Goal: Information Seeking & Learning: Learn about a topic

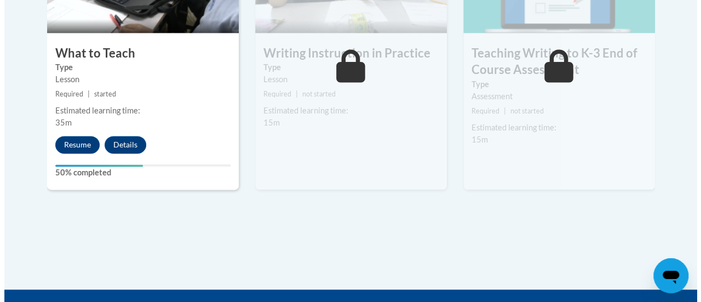
scroll to position [741, 0]
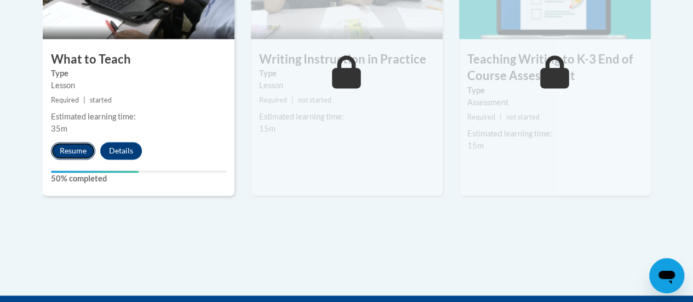
click at [73, 148] on button "Resume" at bounding box center [73, 151] width 44 height 18
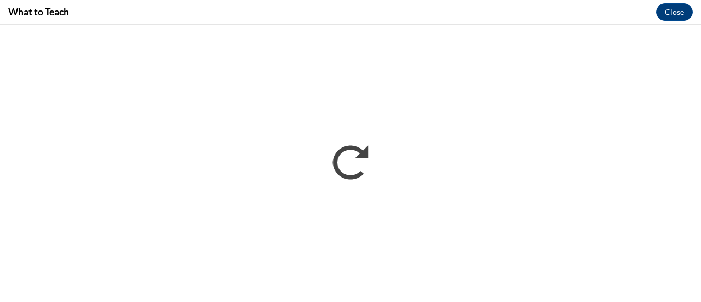
scroll to position [0, 0]
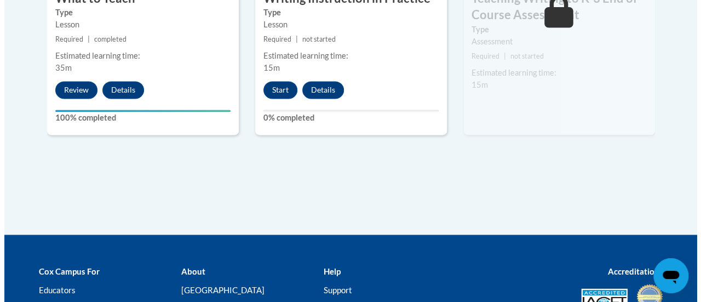
scroll to position [810, 0]
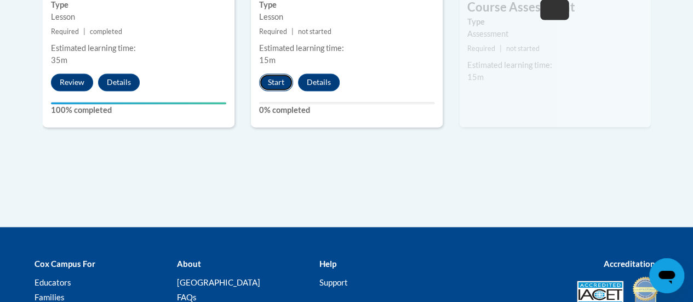
click at [279, 87] on button "Start" at bounding box center [276, 82] width 34 height 18
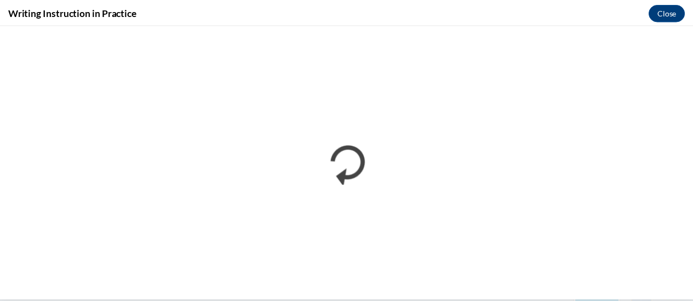
scroll to position [0, 0]
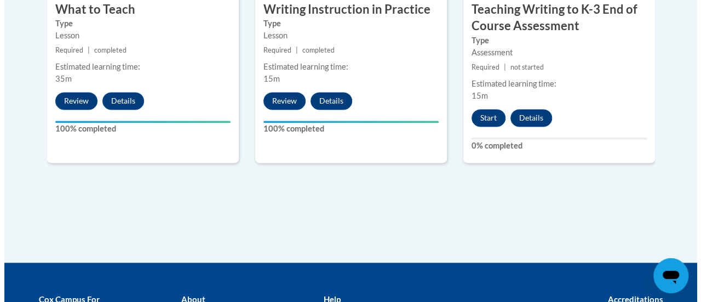
scroll to position [792, 0]
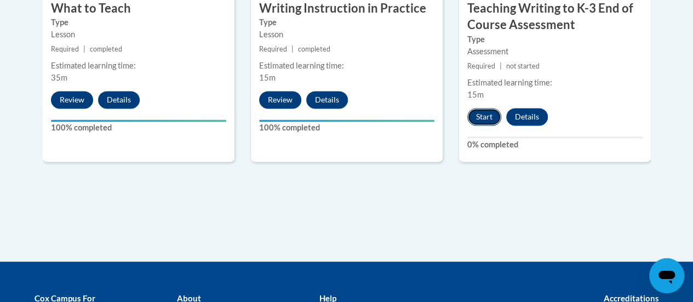
click at [475, 119] on button "Start" at bounding box center [484, 117] width 34 height 18
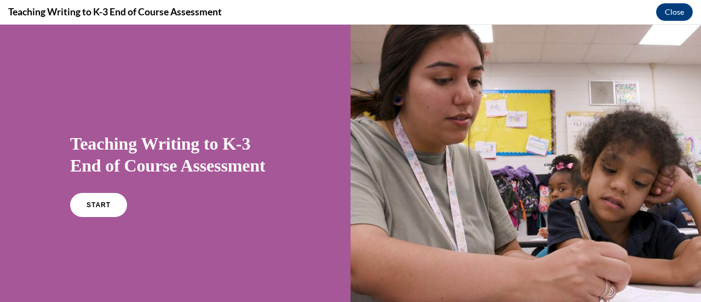
scroll to position [0, 0]
click at [112, 211] on link "START" at bounding box center [98, 204] width 60 height 25
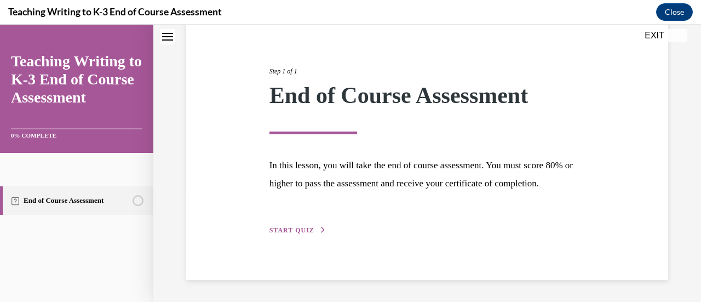
click at [295, 234] on button "START QUIZ" at bounding box center [297, 230] width 57 height 10
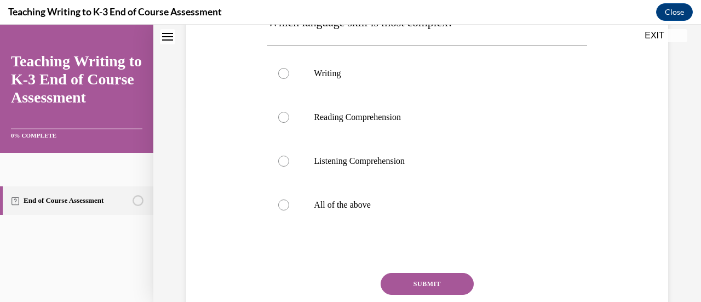
scroll to position [212, 0]
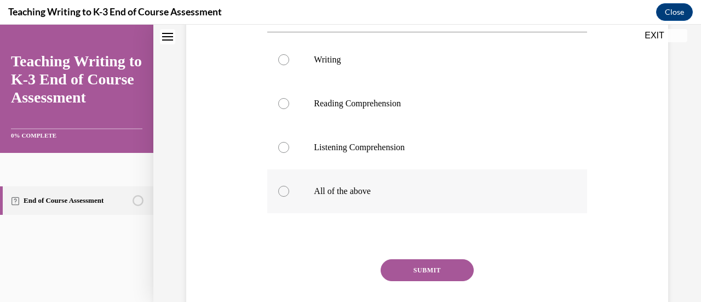
click at [346, 205] on label "All of the above" at bounding box center [426, 191] width 319 height 44
click at [289, 197] on input "All of the above" at bounding box center [283, 191] width 11 height 11
radio input "true"
click at [449, 274] on button "SUBMIT" at bounding box center [427, 270] width 93 height 22
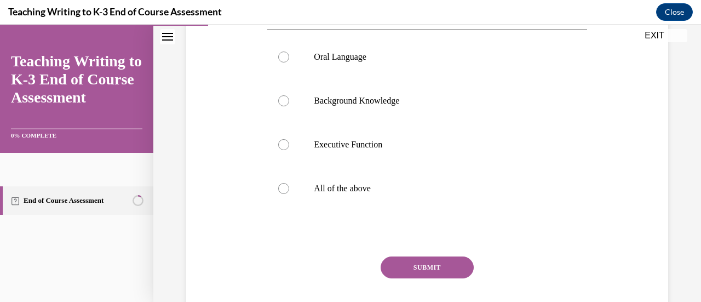
scroll to position [216, 0]
click at [361, 192] on p "All of the above" at bounding box center [436, 187] width 245 height 11
click at [289, 192] on input "All of the above" at bounding box center [283, 187] width 11 height 11
radio input "true"
click at [429, 269] on button "SUBMIT" at bounding box center [427, 266] width 93 height 22
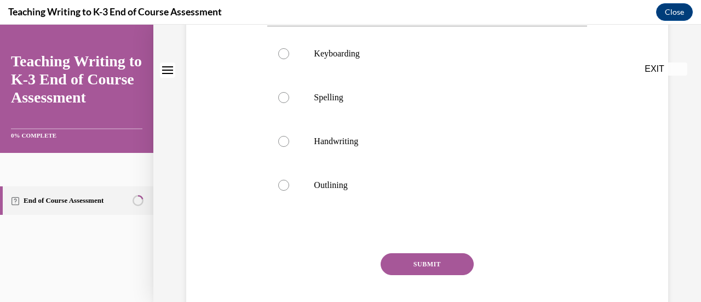
scroll to position [0, 0]
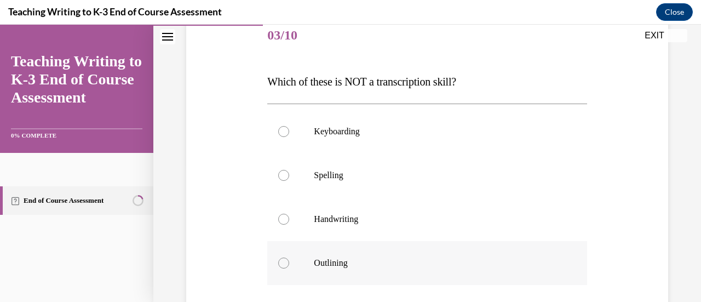
click at [338, 268] on label "Outlining" at bounding box center [426, 263] width 319 height 44
click at [289, 268] on input "Outlining" at bounding box center [283, 262] width 11 height 11
radio input "true"
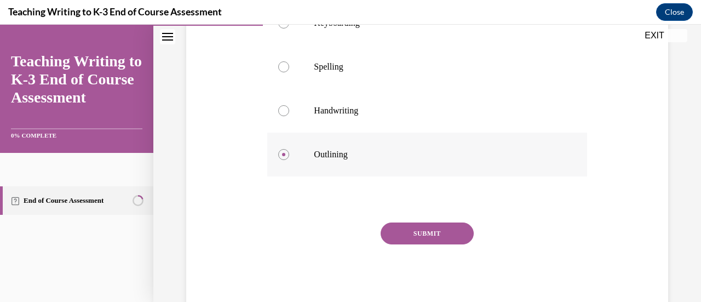
scroll to position [248, 0]
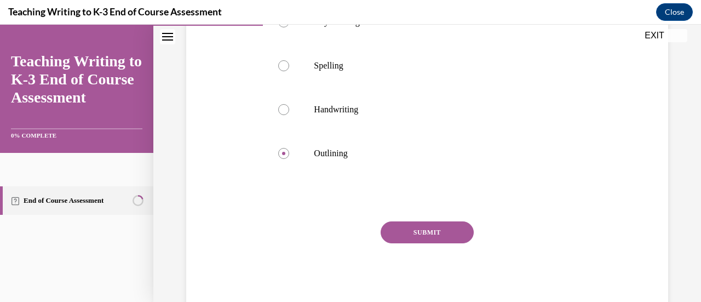
click at [437, 238] on button "SUBMIT" at bounding box center [427, 232] width 93 height 22
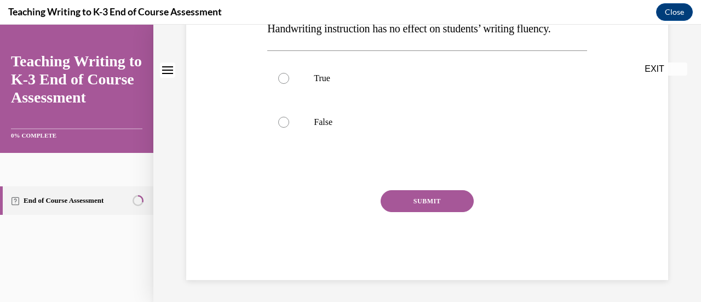
scroll to position [0, 0]
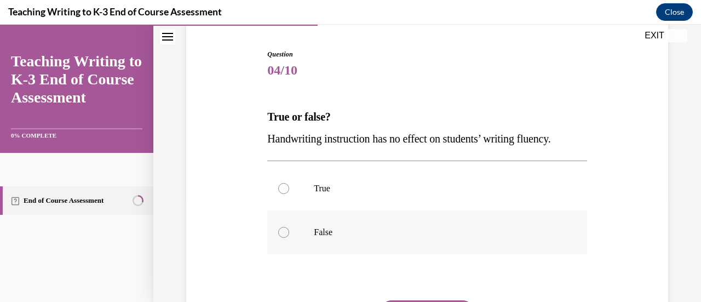
click at [318, 237] on p "False" at bounding box center [436, 232] width 245 height 11
click at [289, 237] on input "False" at bounding box center [283, 232] width 11 height 11
radio input "true"
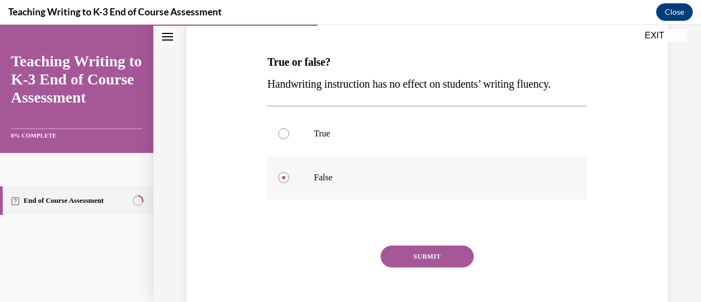
scroll to position [204, 0]
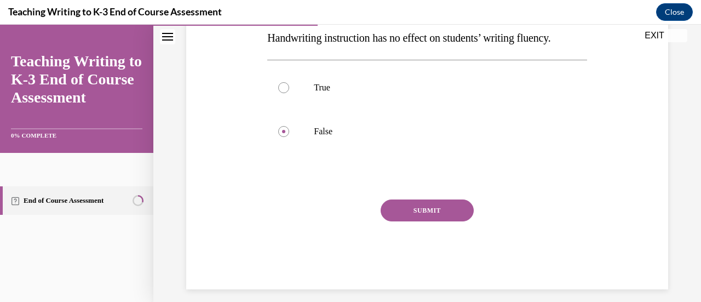
click at [439, 216] on button "SUBMIT" at bounding box center [427, 210] width 93 height 22
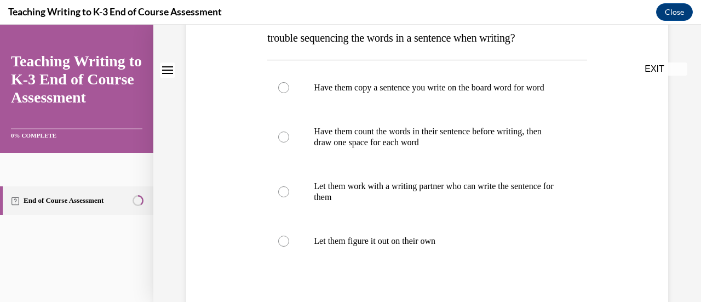
scroll to position [0, 0]
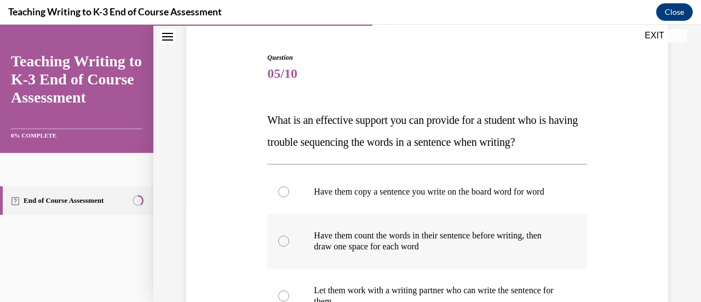
click at [341, 246] on p "Have them count the words in their sentence before writing, then draw one space…" at bounding box center [436, 241] width 245 height 22
click at [289, 246] on input "Have them count the words in their sentence before writing, then draw one space…" at bounding box center [283, 241] width 11 height 11
radio input "true"
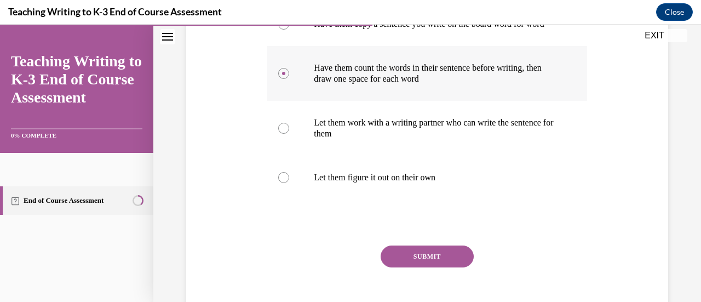
scroll to position [267, 0]
click at [450, 267] on button "SUBMIT" at bounding box center [427, 256] width 93 height 22
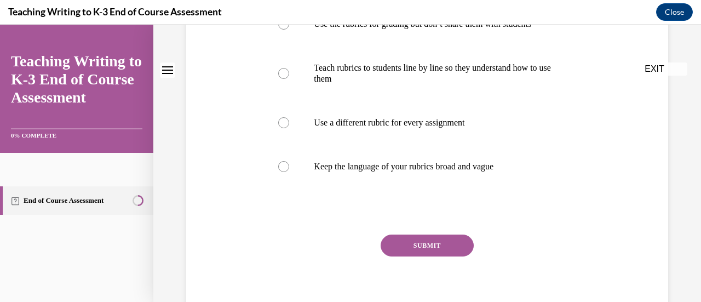
scroll to position [0, 0]
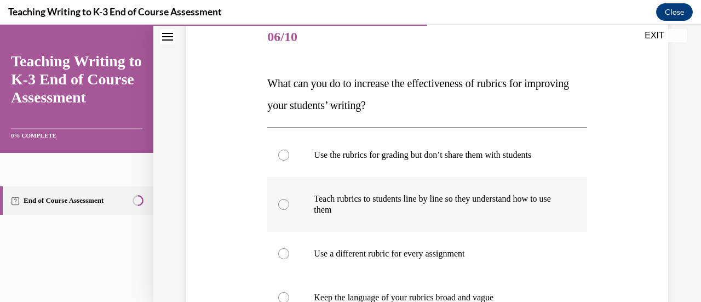
click at [364, 205] on p "Teach rubrics to students line by line so they understand how to use them" at bounding box center [436, 204] width 245 height 22
click at [289, 205] on input "Teach rubrics to students line by line so they understand how to use them" at bounding box center [283, 204] width 11 height 11
radio input "true"
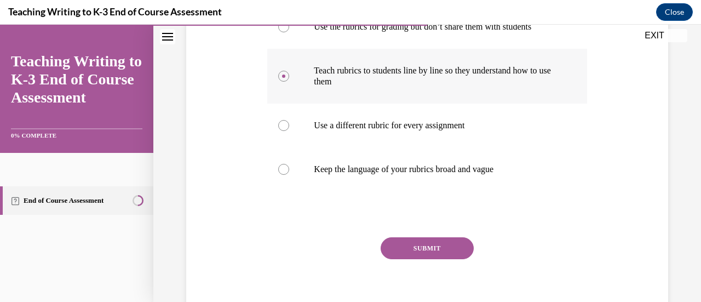
scroll to position [267, 0]
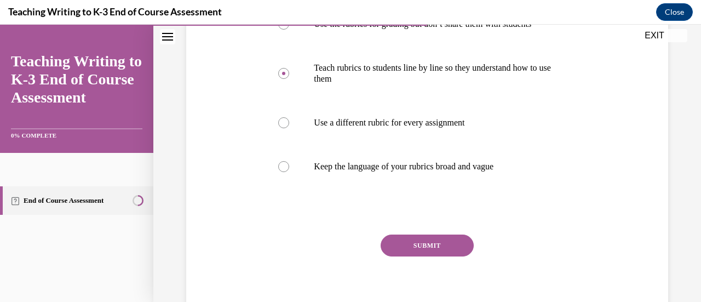
click at [447, 255] on button "SUBMIT" at bounding box center [427, 245] width 93 height 22
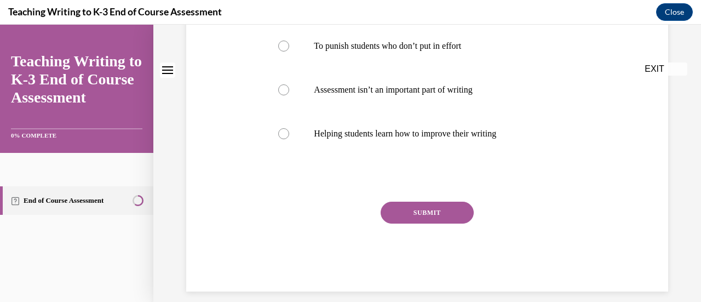
scroll to position [0, 0]
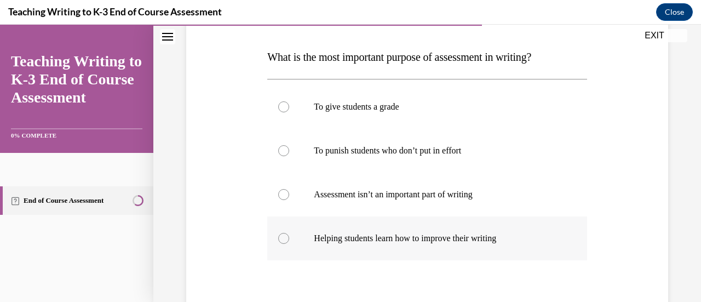
click at [372, 240] on p "Helping students learn how to improve their writing" at bounding box center [436, 238] width 245 height 11
click at [289, 240] on input "Helping students learn how to improve their writing" at bounding box center [283, 238] width 11 height 11
radio input "true"
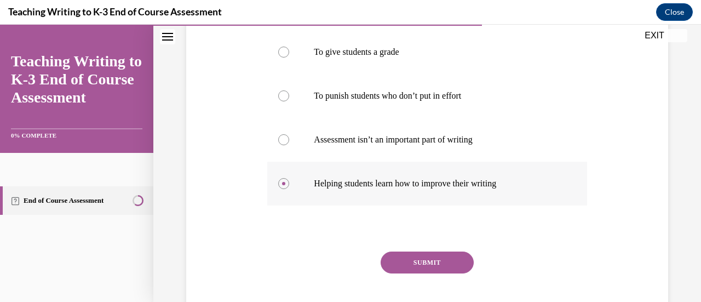
scroll to position [278, 0]
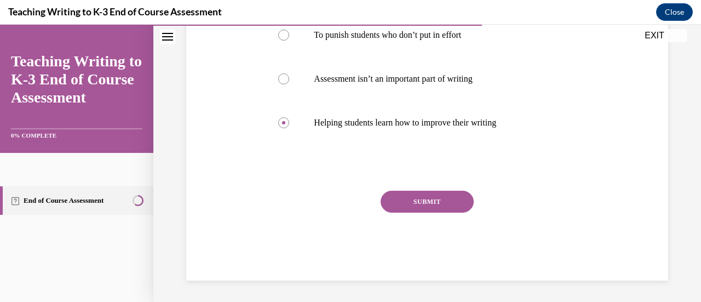
click at [455, 205] on button "SUBMIT" at bounding box center [427, 202] width 93 height 22
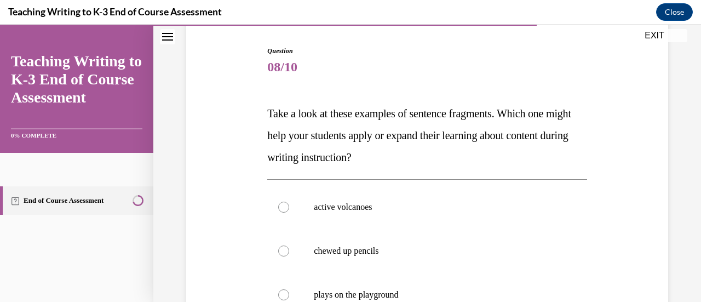
scroll to position [114, 0]
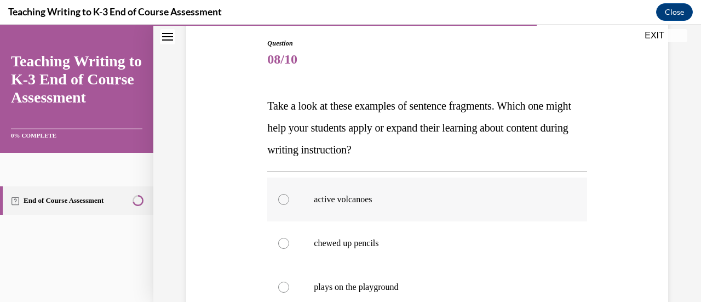
click at [365, 209] on label "active volcanoes" at bounding box center [426, 199] width 319 height 44
click at [289, 205] on input "active volcanoes" at bounding box center [283, 199] width 11 height 11
radio input "true"
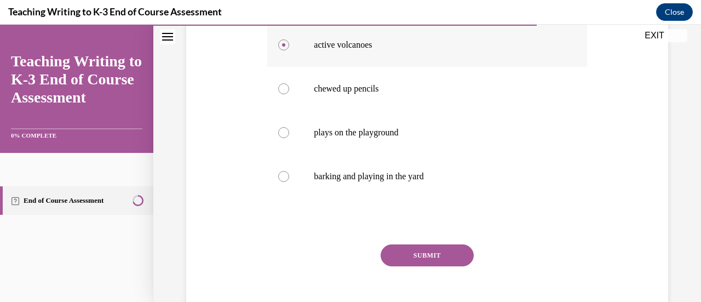
scroll to position [272, 0]
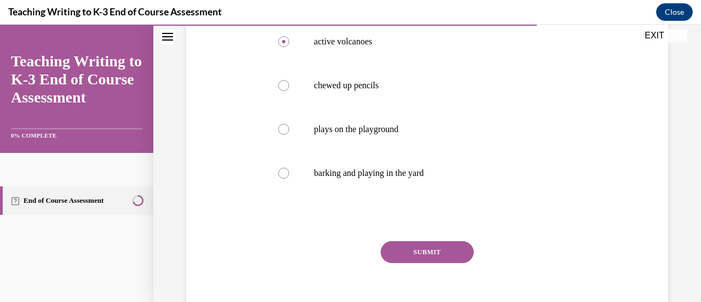
click at [447, 254] on button "SUBMIT" at bounding box center [427, 252] width 93 height 22
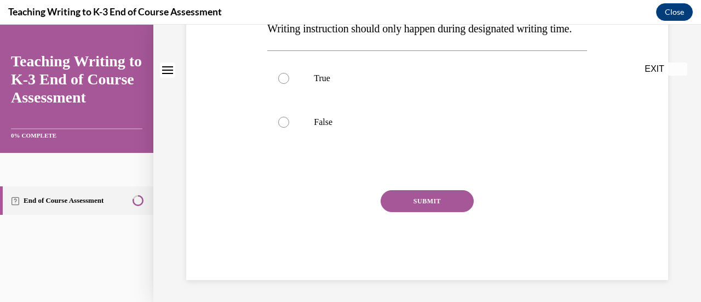
scroll to position [0, 0]
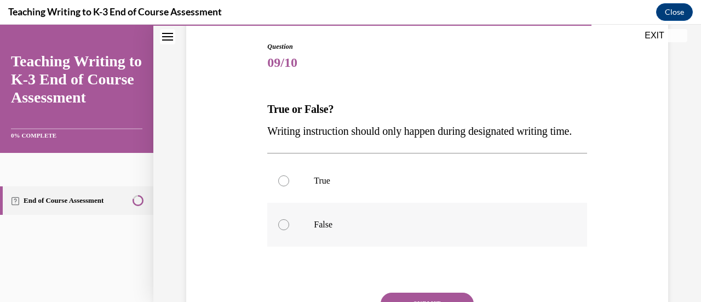
click at [323, 246] on label "False" at bounding box center [426, 225] width 319 height 44
click at [289, 230] on input "False" at bounding box center [283, 224] width 11 height 11
radio input "true"
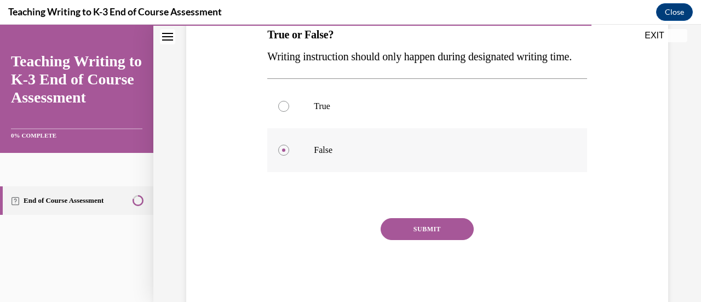
scroll to position [221, 0]
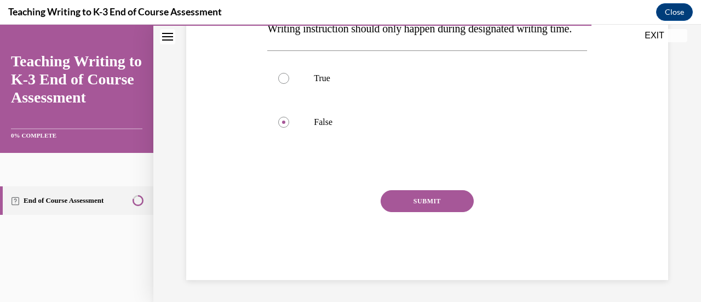
click at [456, 212] on button "SUBMIT" at bounding box center [427, 201] width 93 height 22
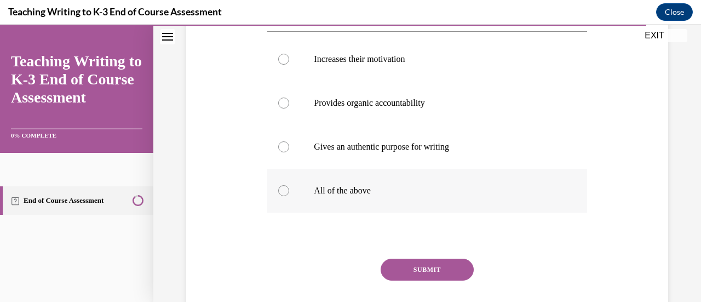
click at [361, 198] on label "All of the above" at bounding box center [426, 191] width 319 height 44
click at [289, 196] on input "All of the above" at bounding box center [283, 190] width 11 height 11
radio input "true"
click at [440, 269] on button "SUBMIT" at bounding box center [427, 270] width 93 height 22
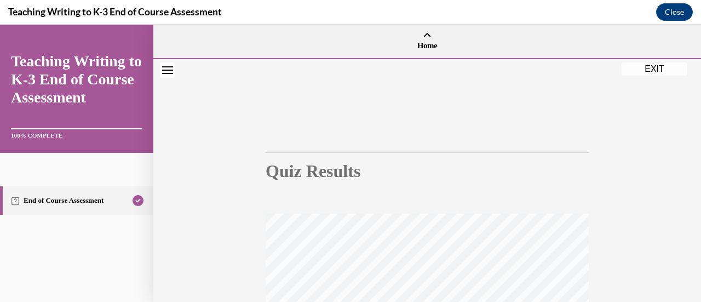
click at [657, 68] on button "EXIT" at bounding box center [655, 68] width 66 height 13
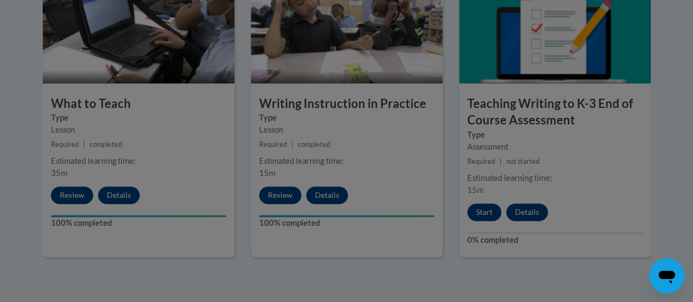
scroll to position [696, 0]
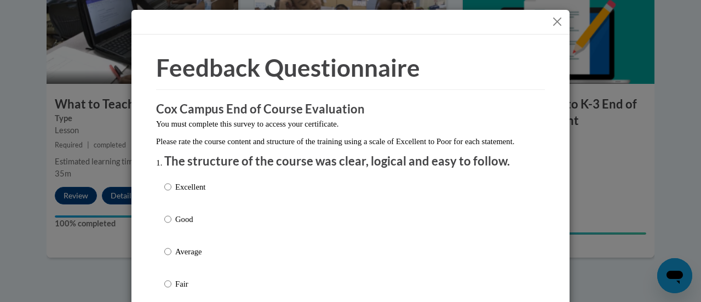
click at [558, 26] on button "Close" at bounding box center [557, 22] width 14 height 14
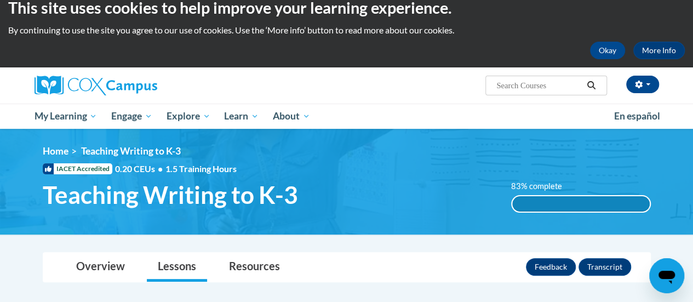
scroll to position [12, 0]
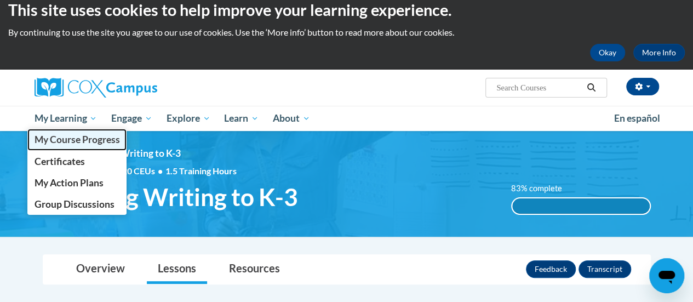
click at [84, 130] on link "My Course Progress" at bounding box center [77, 139] width 100 height 21
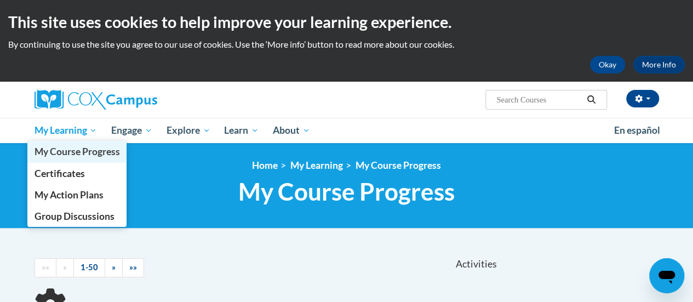
click at [92, 142] on link "My Course Progress" at bounding box center [77, 151] width 100 height 21
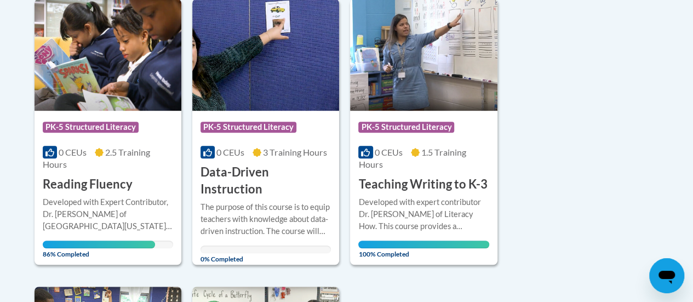
scroll to position [282, 0]
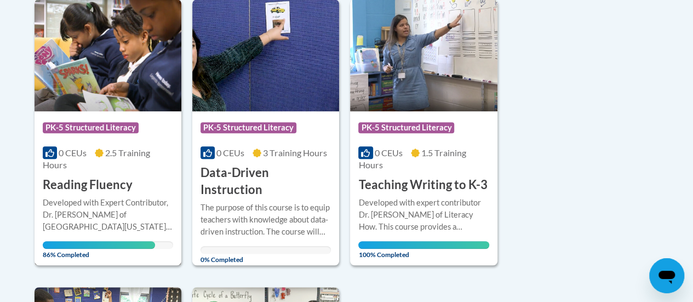
click at [79, 187] on h3 "Reading Fluency" at bounding box center [88, 184] width 90 height 17
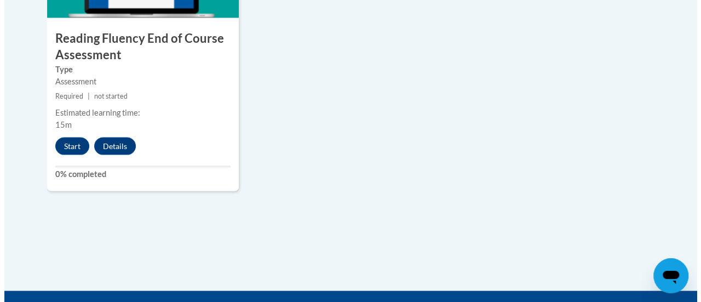
scroll to position [1076, 0]
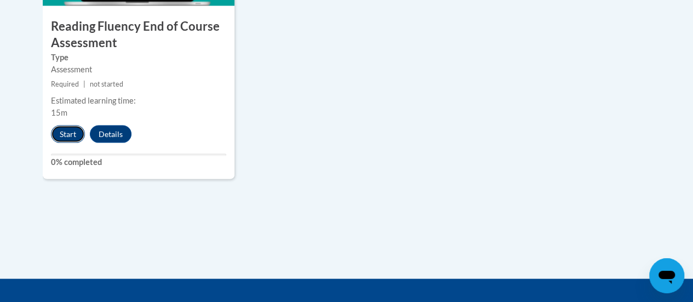
click at [56, 136] on button "Start" at bounding box center [68, 134] width 34 height 18
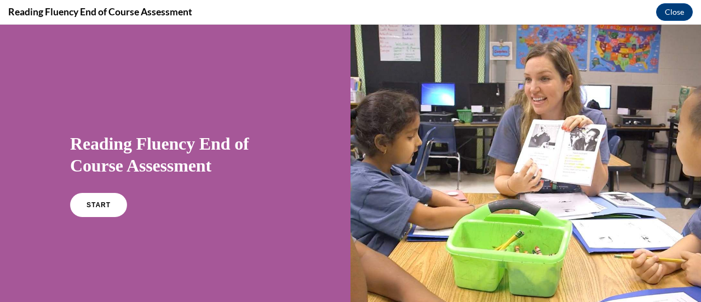
scroll to position [0, 0]
click at [99, 205] on span "START" at bounding box center [98, 205] width 25 height 8
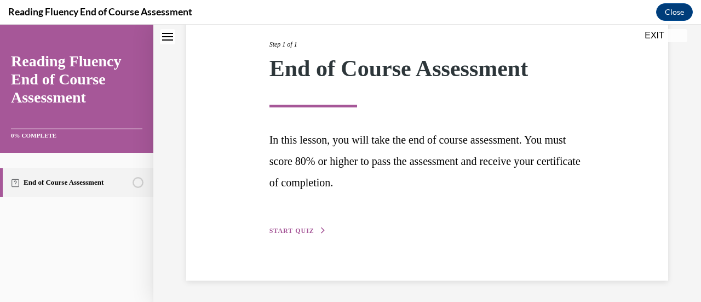
click at [303, 234] on button "START QUIZ" at bounding box center [297, 231] width 57 height 10
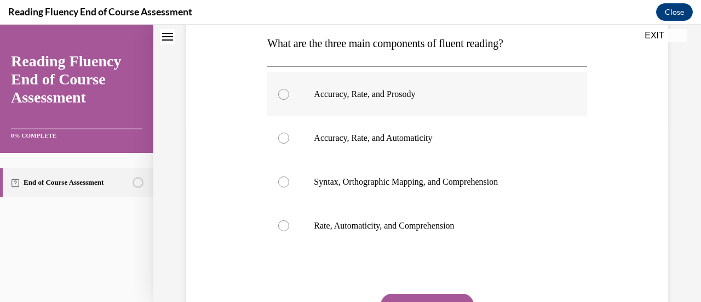
click at [404, 100] on label "Accuracy, Rate, and Prosody" at bounding box center [426, 94] width 319 height 44
click at [289, 100] on input "Accuracy, Rate, and Prosody" at bounding box center [283, 94] width 11 height 11
radio input "true"
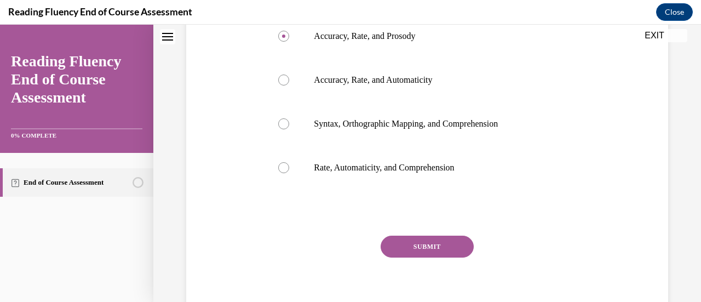
click at [432, 253] on button "SUBMIT" at bounding box center [427, 247] width 93 height 22
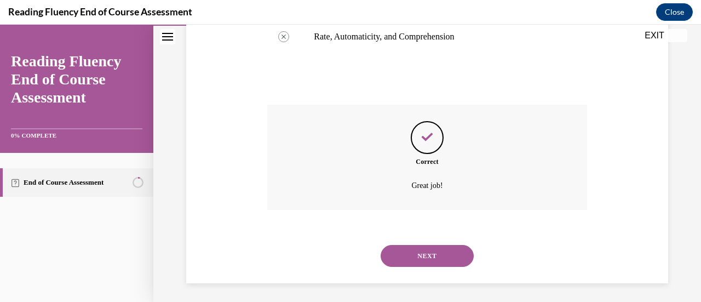
scroll to position [369, 0]
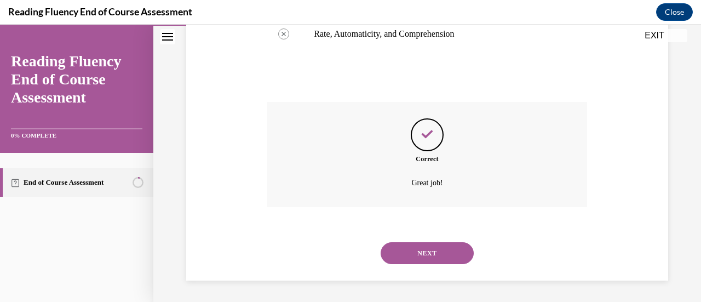
click at [432, 253] on button "NEXT" at bounding box center [427, 253] width 93 height 22
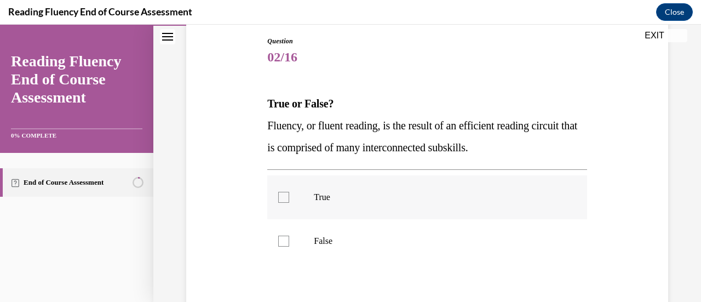
click at [333, 198] on p "True" at bounding box center [436, 197] width 245 height 11
click at [289, 198] on input "True" at bounding box center [283, 197] width 11 height 11
checkbox input "true"
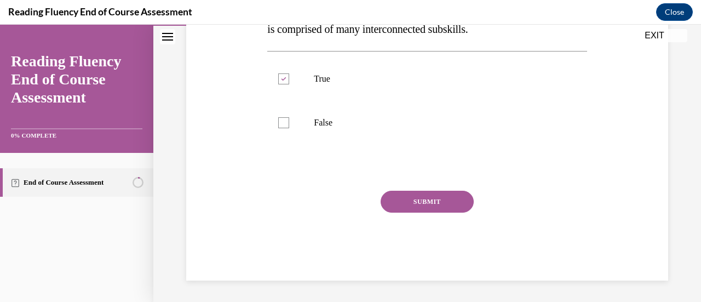
click at [431, 208] on button "SUBMIT" at bounding box center [427, 202] width 93 height 22
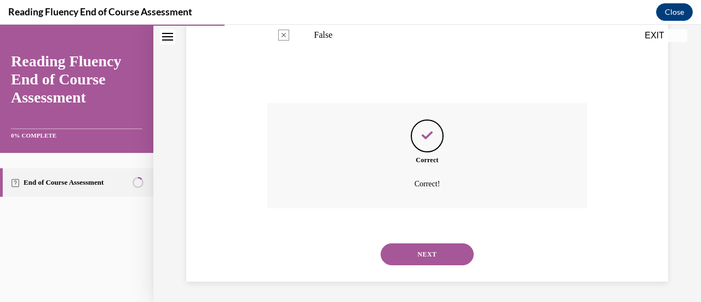
scroll to position [323, 0]
click at [418, 259] on button "NEXT" at bounding box center [427, 253] width 93 height 22
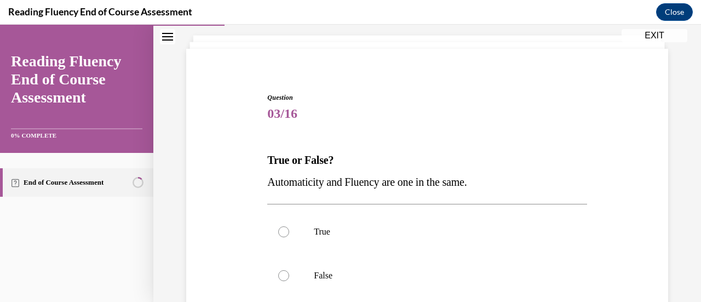
scroll to position [127, 0]
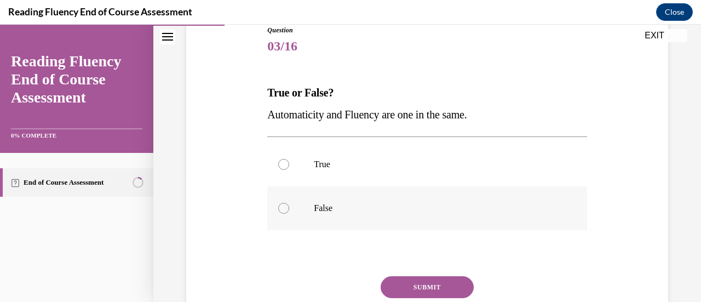
click at [323, 211] on p "False" at bounding box center [436, 208] width 245 height 11
click at [289, 211] on input "False" at bounding box center [283, 208] width 11 height 11
radio input "true"
click at [438, 289] on button "SUBMIT" at bounding box center [427, 287] width 93 height 22
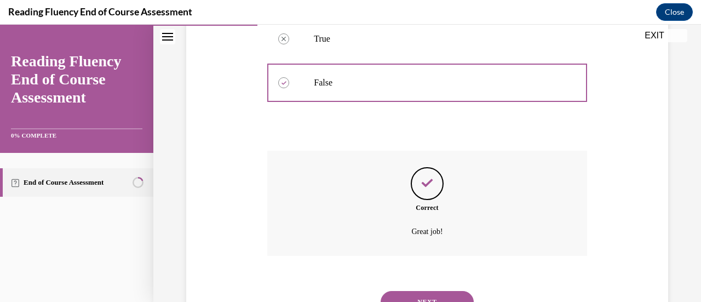
scroll to position [301, 0]
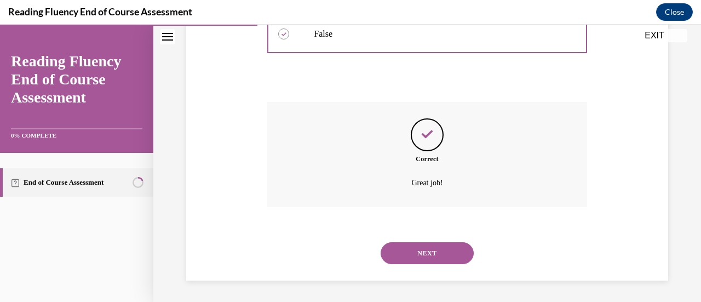
click at [424, 255] on button "NEXT" at bounding box center [427, 253] width 93 height 22
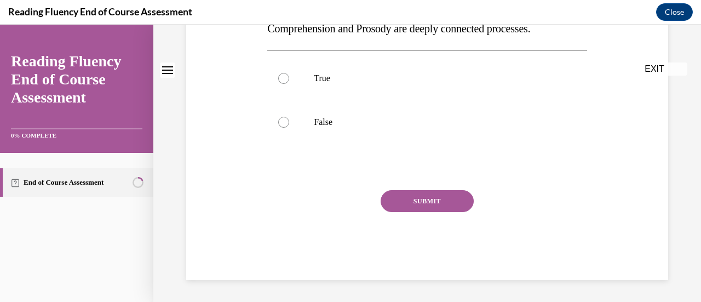
scroll to position [0, 0]
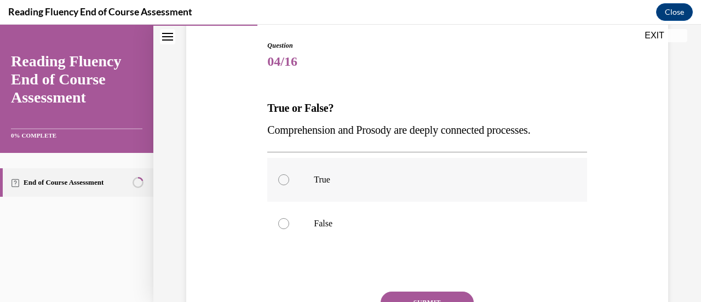
click at [328, 175] on p "True" at bounding box center [436, 179] width 245 height 11
click at [289, 175] on input "True" at bounding box center [283, 179] width 11 height 11
radio input "true"
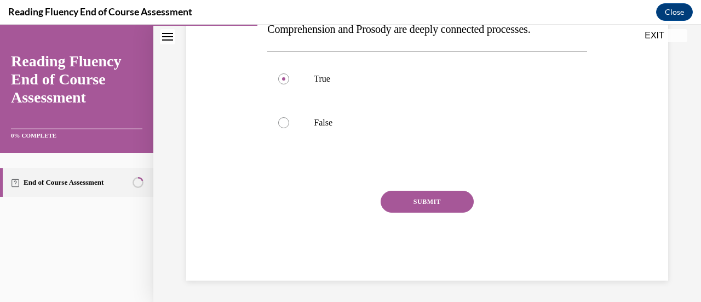
click at [435, 209] on button "SUBMIT" at bounding box center [427, 202] width 93 height 22
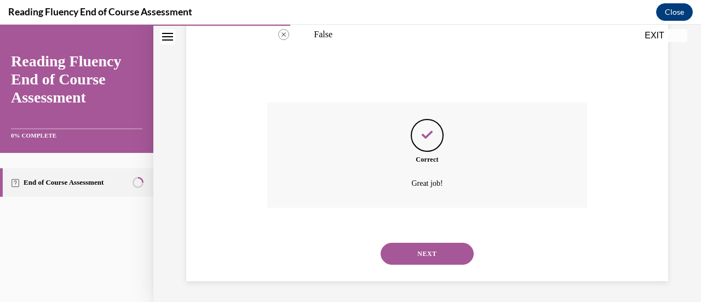
scroll to position [301, 0]
click at [401, 274] on div "NEXT" at bounding box center [426, 253] width 319 height 44
click at [412, 261] on button "NEXT" at bounding box center [427, 253] width 93 height 22
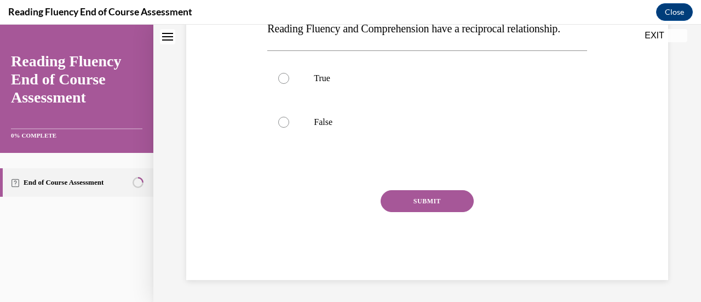
scroll to position [0, 0]
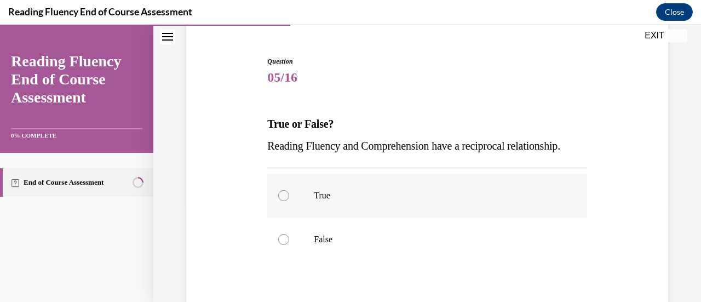
click at [322, 201] on p "True" at bounding box center [436, 195] width 245 height 11
click at [289, 201] on input "True" at bounding box center [283, 195] width 11 height 11
radio input "true"
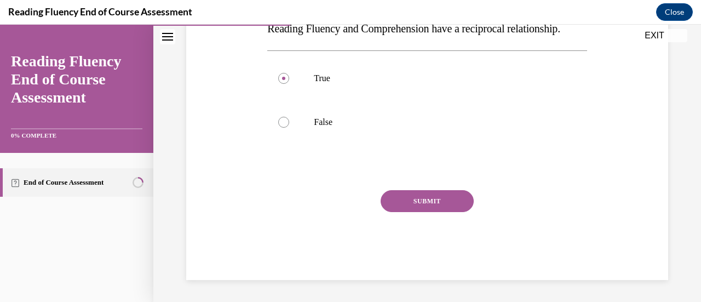
click at [446, 210] on button "SUBMIT" at bounding box center [427, 201] width 93 height 22
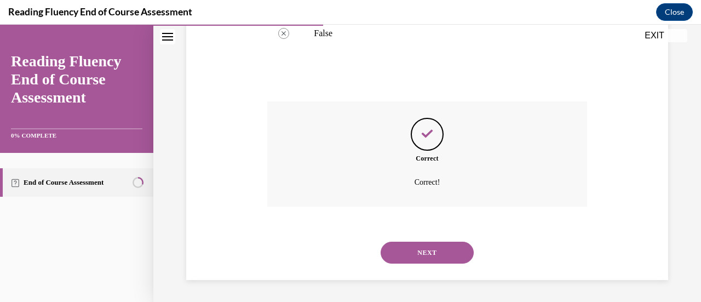
scroll to position [323, 0]
click at [436, 252] on button "NEXT" at bounding box center [427, 253] width 93 height 22
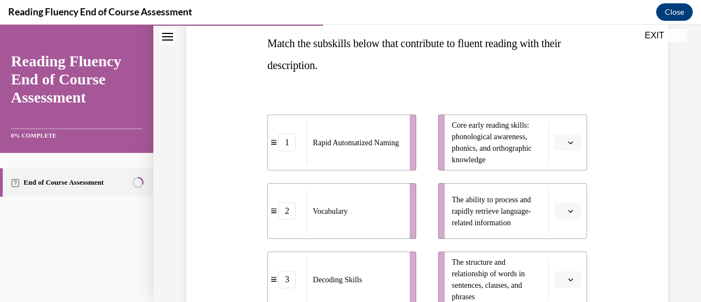
scroll to position [232, 0]
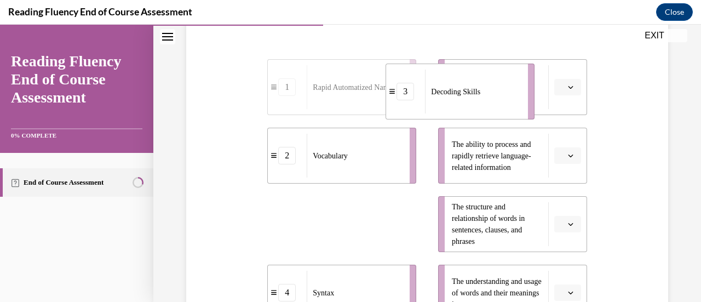
drag, startPoint x: 372, startPoint y: 216, endPoint x: 495, endPoint y: 84, distance: 179.8
click at [495, 84] on div "Decoding Skills" at bounding box center [473, 92] width 96 height 44
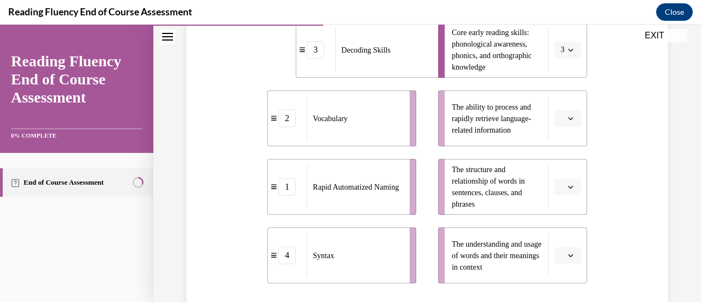
scroll to position [275, 0]
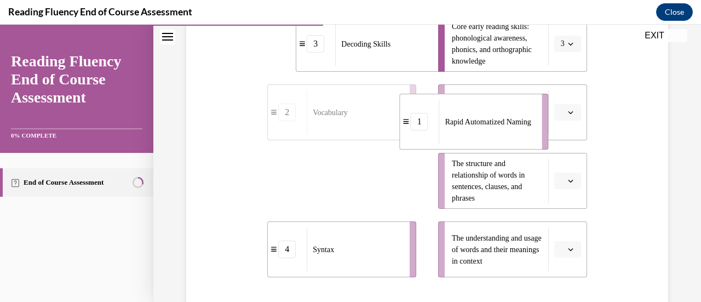
drag, startPoint x: 428, startPoint y: 158, endPoint x: 526, endPoint y: 107, distance: 110.0
click at [526, 116] on span "Rapid Automatized Naming" at bounding box center [488, 122] width 86 height 12
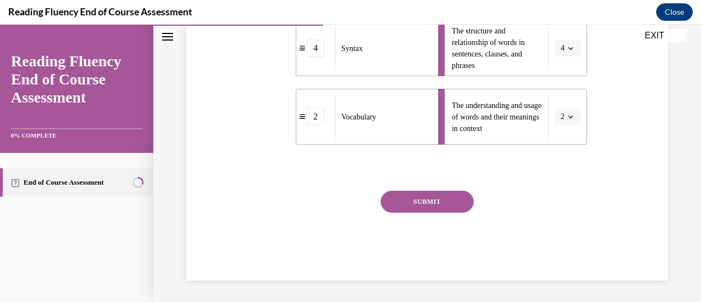
click at [447, 206] on button "SUBMIT" at bounding box center [427, 202] width 93 height 22
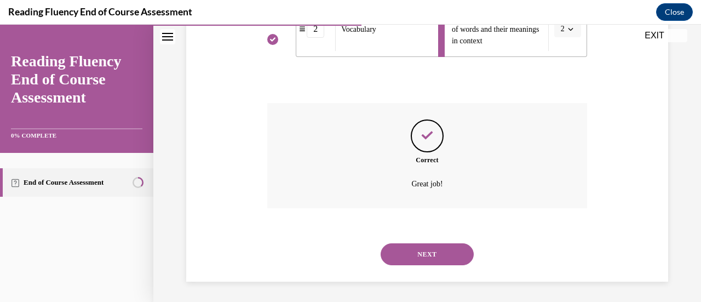
scroll to position [496, 0]
click at [424, 250] on button "NEXT" at bounding box center [427, 253] width 93 height 22
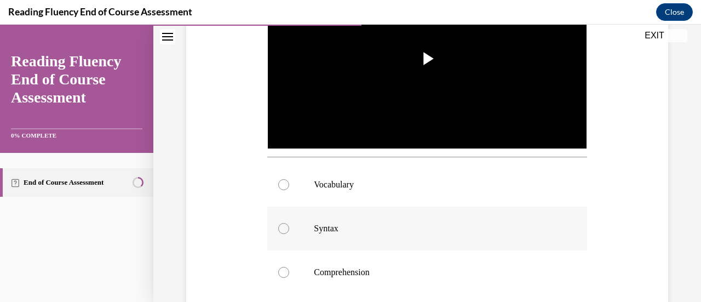
click at [331, 231] on label "Syntax" at bounding box center [426, 228] width 319 height 44
click at [289, 231] on input "Syntax" at bounding box center [283, 228] width 11 height 11
radio input "true"
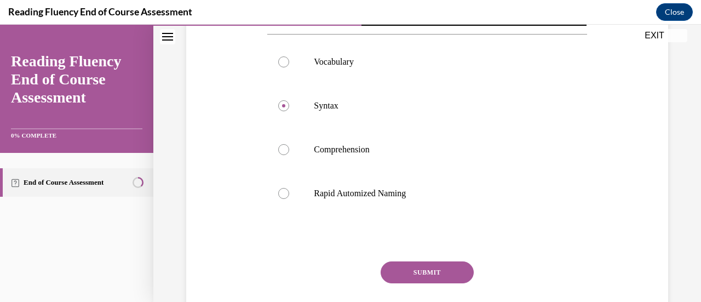
click at [433, 277] on button "SUBMIT" at bounding box center [427, 272] width 93 height 22
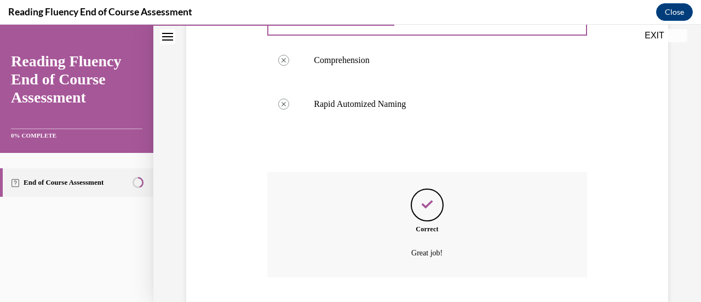
scroll to position [573, 0]
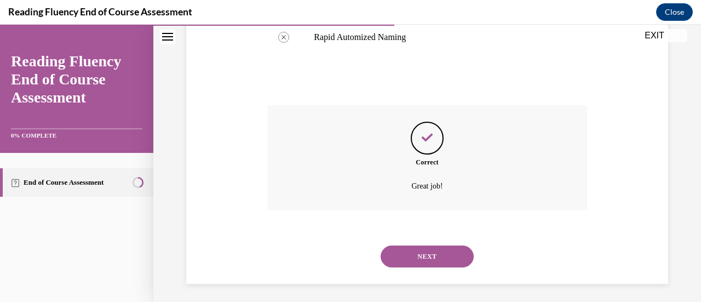
click at [435, 260] on button "NEXT" at bounding box center [427, 256] width 93 height 22
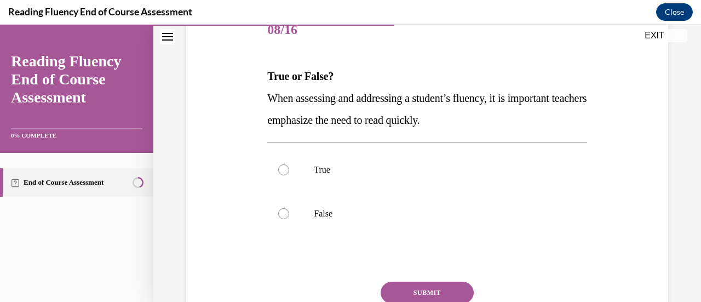
scroll to position [151, 0]
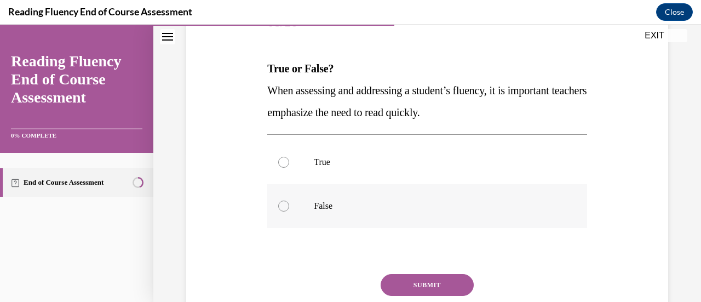
click at [314, 219] on label "False" at bounding box center [426, 206] width 319 height 44
click at [289, 211] on input "False" at bounding box center [283, 205] width 11 height 11
radio input "true"
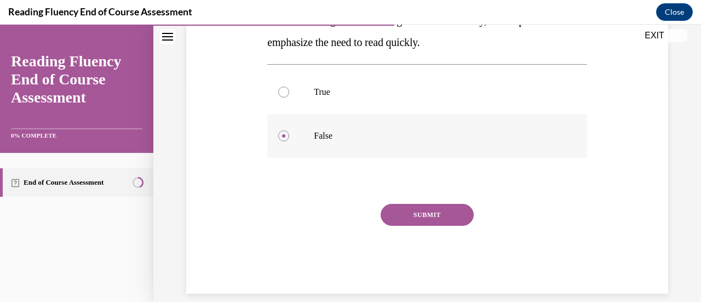
scroll to position [221, 0]
click at [448, 224] on button "SUBMIT" at bounding box center [427, 215] width 93 height 22
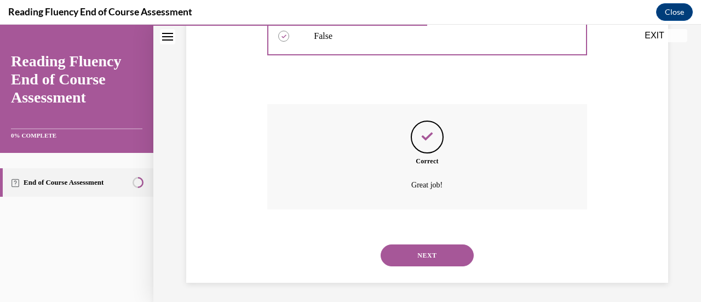
scroll to position [323, 0]
click at [442, 263] on button "NEXT" at bounding box center [427, 253] width 93 height 22
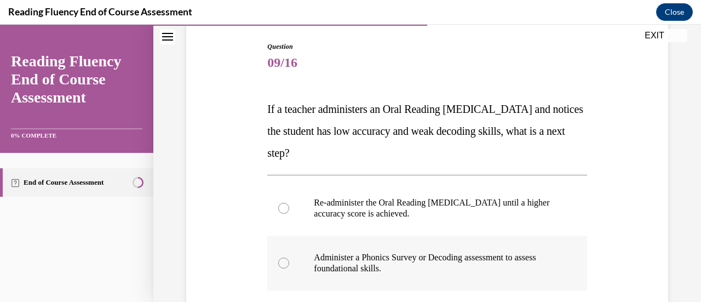
click at [371, 267] on p "Administer a Phonics Survey or Decoding assessment to assess foundational skill…" at bounding box center [436, 263] width 245 height 22
click at [289, 267] on input "Administer a Phonics Survey or Decoding assessment to assess foundational skill…" at bounding box center [283, 262] width 11 height 11
radio input "true"
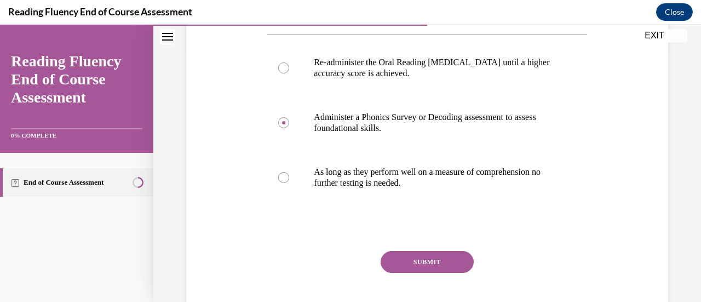
click at [441, 264] on button "SUBMIT" at bounding box center [427, 262] width 93 height 22
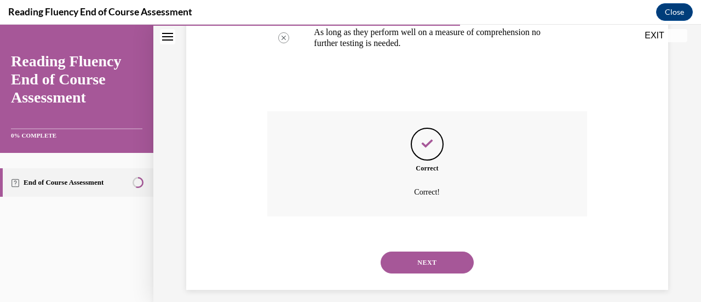
scroll to position [400, 0]
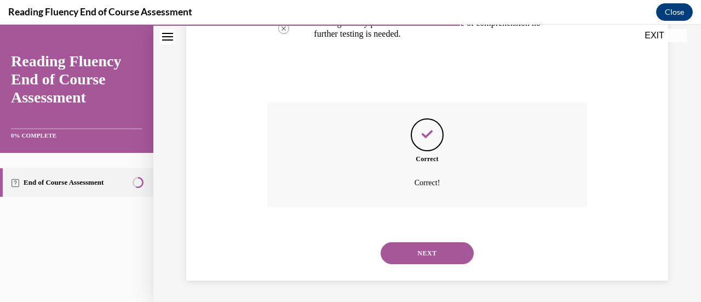
click at [445, 260] on button "NEXT" at bounding box center [427, 253] width 93 height 22
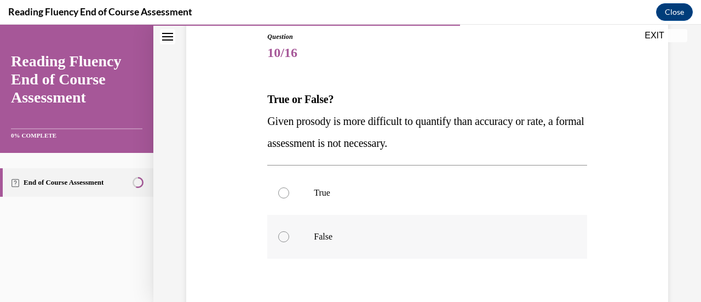
click at [336, 243] on label "False" at bounding box center [426, 237] width 319 height 44
click at [289, 242] on input "False" at bounding box center [283, 236] width 11 height 11
radio input "true"
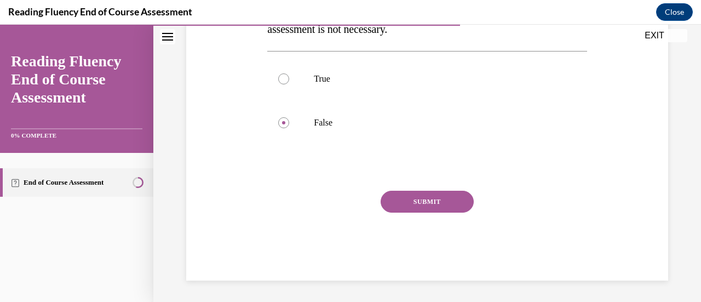
click at [438, 211] on button "SUBMIT" at bounding box center [427, 202] width 93 height 22
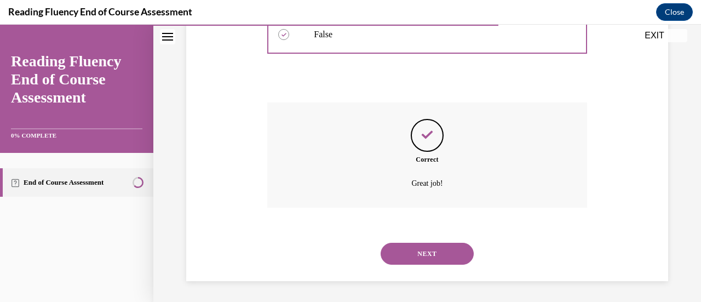
scroll to position [323, 0]
click at [431, 252] on button "NEXT" at bounding box center [427, 253] width 93 height 22
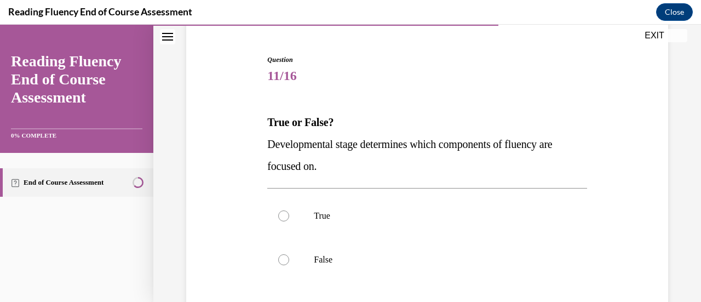
scroll to position [98, 0]
click at [326, 226] on label "True" at bounding box center [426, 215] width 319 height 44
click at [289, 221] on input "True" at bounding box center [283, 215] width 11 height 11
radio input "true"
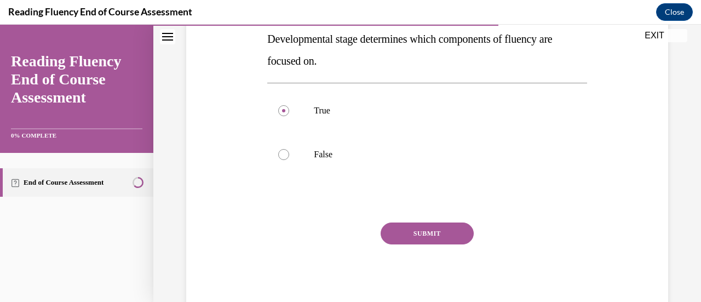
click at [412, 229] on button "SUBMIT" at bounding box center [427, 233] width 93 height 22
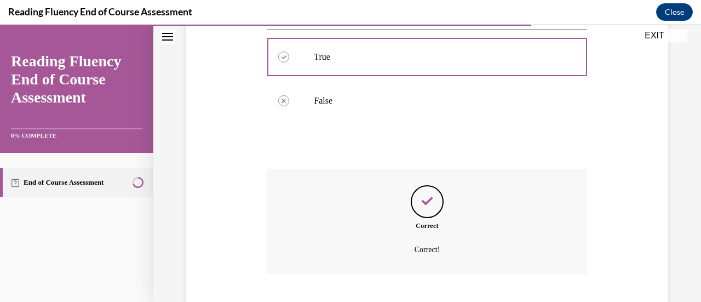
scroll to position [323, 0]
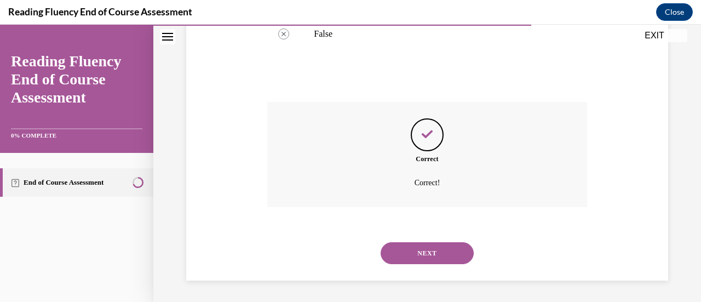
click at [422, 255] on button "NEXT" at bounding box center [427, 253] width 93 height 22
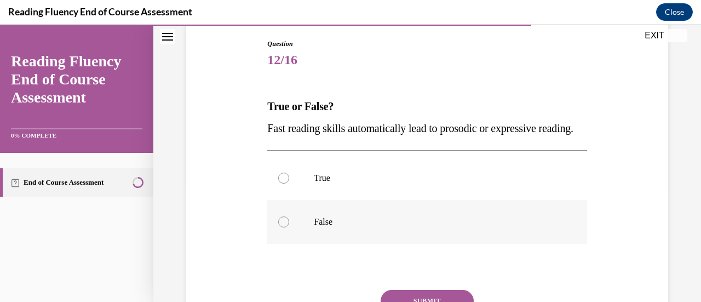
click at [329, 244] on label "False" at bounding box center [426, 222] width 319 height 44
click at [289, 227] on input "False" at bounding box center [283, 221] width 11 height 11
radio input "true"
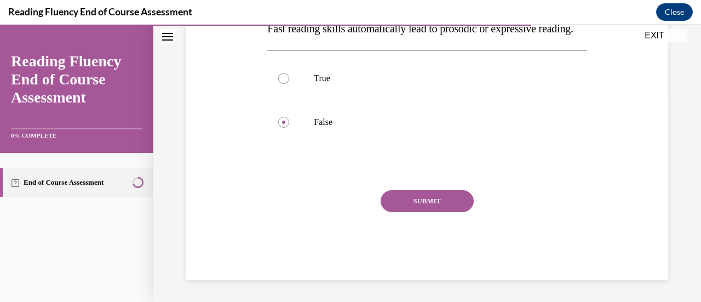
click at [414, 212] on button "SUBMIT" at bounding box center [427, 201] width 93 height 22
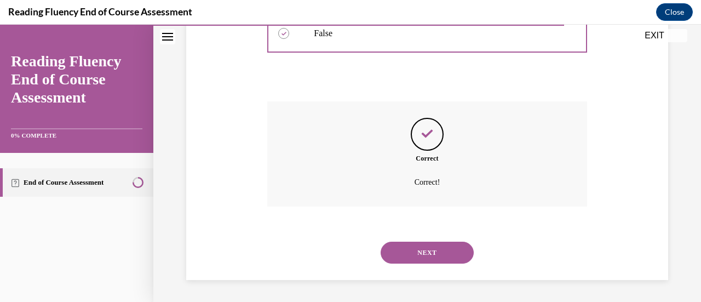
scroll to position [323, 0]
click at [424, 260] on button "NEXT" at bounding box center [427, 253] width 93 height 22
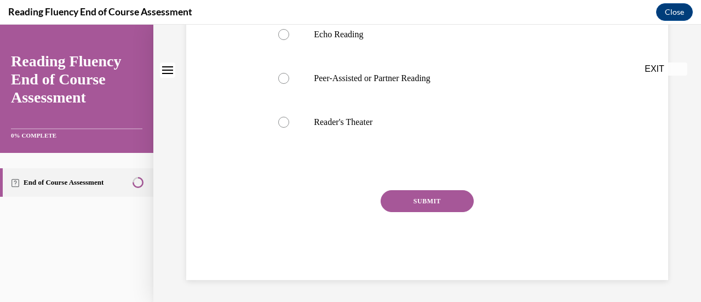
scroll to position [0, 0]
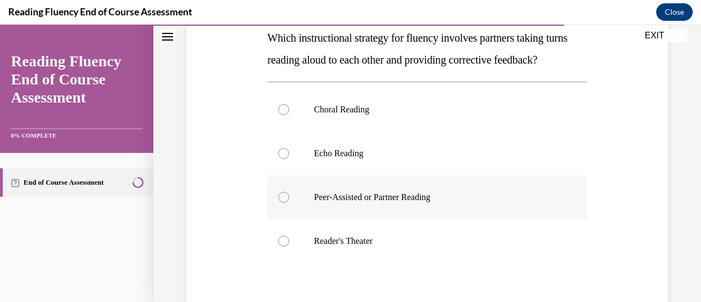
click at [391, 203] on p "Peer-Assisted or Partner Reading" at bounding box center [436, 197] width 245 height 11
click at [289, 203] on input "Peer-Assisted or Partner Reading" at bounding box center [283, 197] width 11 height 11
radio input "true"
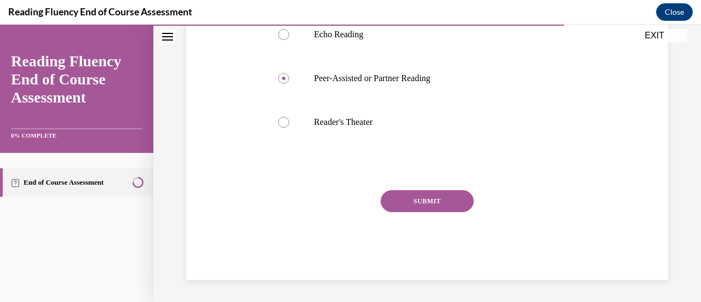
click at [432, 207] on button "SUBMIT" at bounding box center [427, 201] width 93 height 22
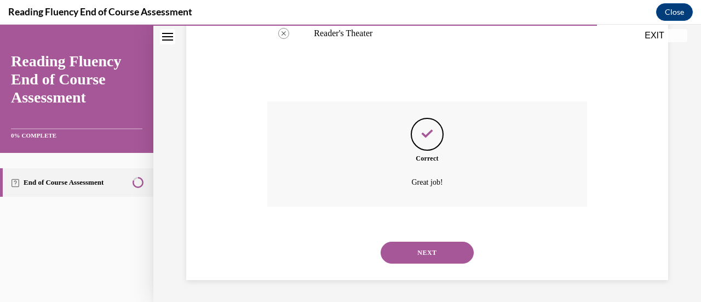
scroll to position [411, 0]
click at [451, 263] on button "NEXT" at bounding box center [427, 253] width 93 height 22
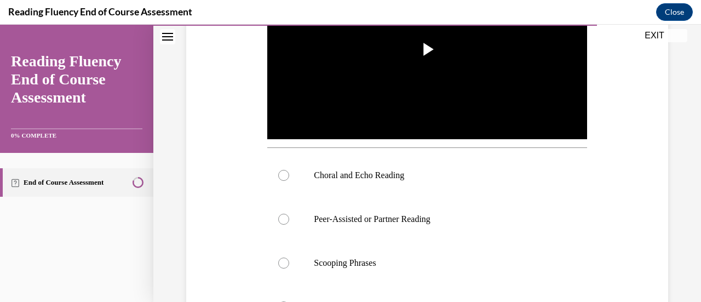
scroll to position [322, 0]
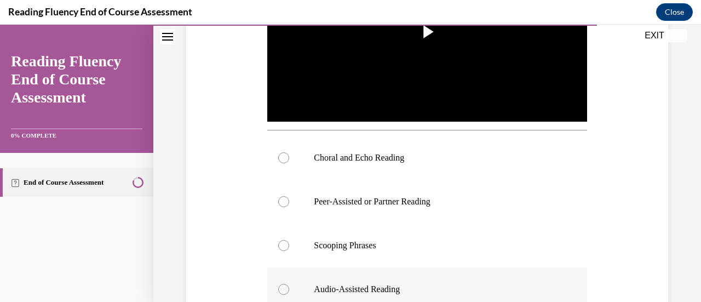
click at [392, 288] on p "Audio-Assisted Reading" at bounding box center [436, 289] width 245 height 11
click at [289, 288] on input "Audio-Assisted Reading" at bounding box center [283, 289] width 11 height 11
radio input "true"
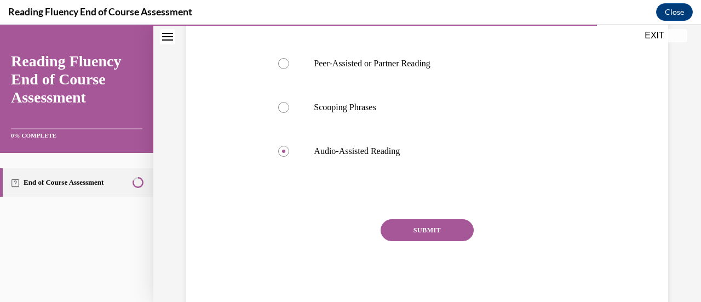
click at [423, 234] on button "SUBMIT" at bounding box center [427, 230] width 93 height 22
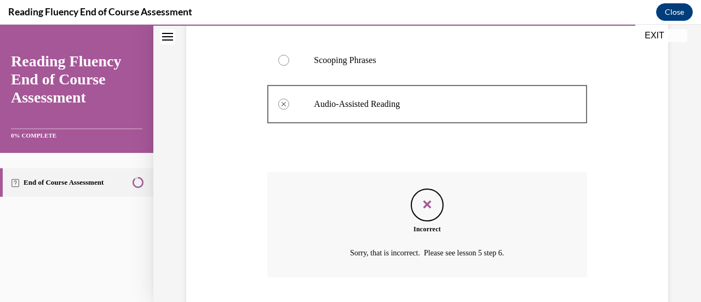
scroll to position [573, 0]
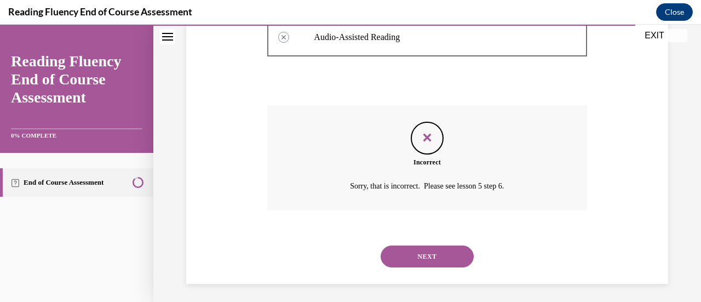
click at [446, 261] on button "NEXT" at bounding box center [427, 256] width 93 height 22
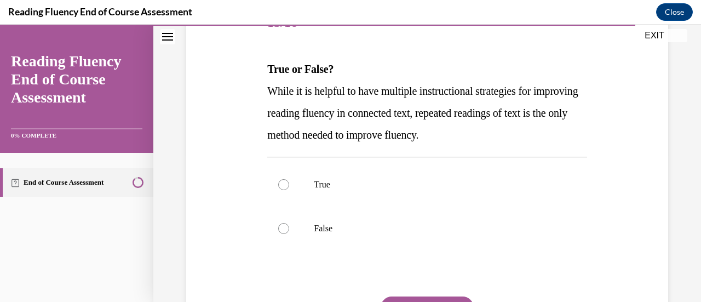
scroll to position [152, 0]
click at [330, 239] on label "False" at bounding box center [426, 227] width 319 height 44
click at [289, 233] on input "False" at bounding box center [283, 227] width 11 height 11
radio input "true"
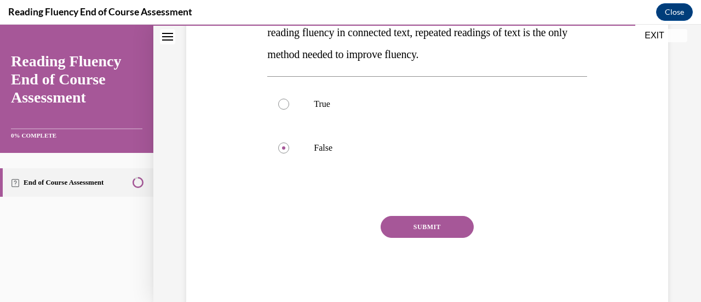
click at [435, 232] on button "SUBMIT" at bounding box center [427, 227] width 93 height 22
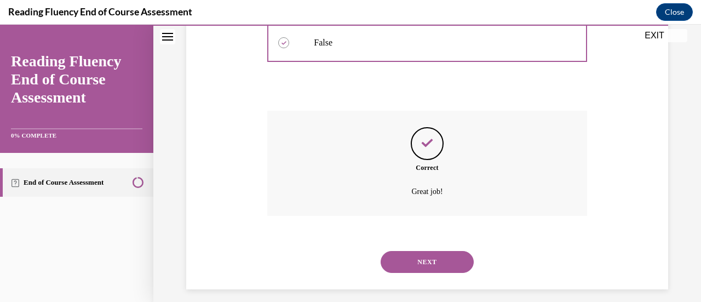
scroll to position [345, 0]
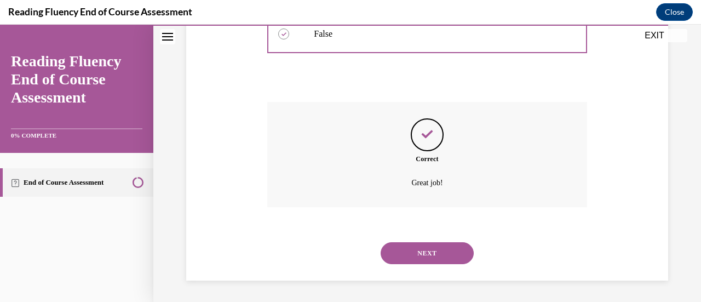
click at [431, 261] on button "NEXT" at bounding box center [427, 253] width 93 height 22
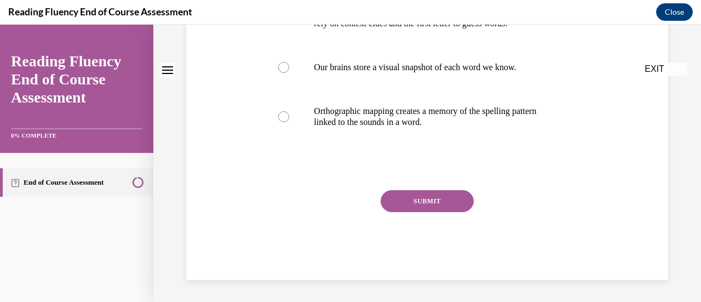
scroll to position [0, 0]
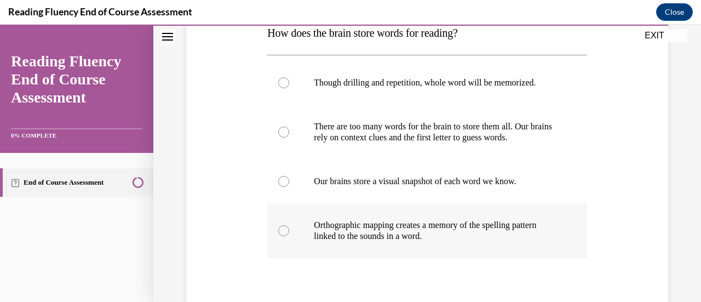
click at [386, 237] on p "Orthographic mapping creates a memory of the spelling pattern linked to the sou…" at bounding box center [436, 231] width 245 height 22
click at [289, 236] on input "Orthographic mapping creates a memory of the spelling pattern linked to the sou…" at bounding box center [283, 230] width 11 height 11
radio input "true"
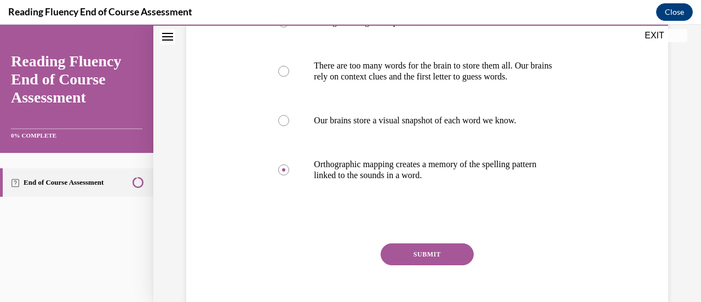
click at [459, 249] on button "SUBMIT" at bounding box center [427, 254] width 93 height 22
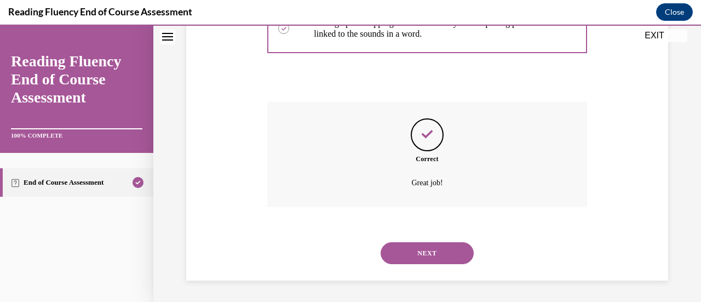
click at [423, 260] on button "NEXT" at bounding box center [427, 253] width 93 height 22
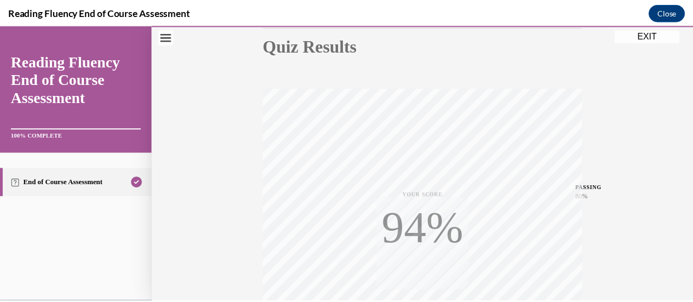
scroll to position [206, 0]
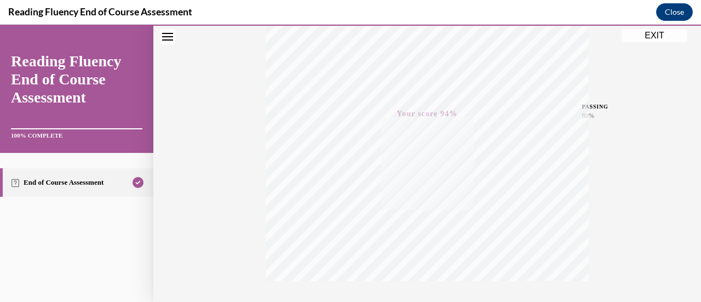
click at [642, 38] on button "EXIT" at bounding box center [655, 35] width 66 height 13
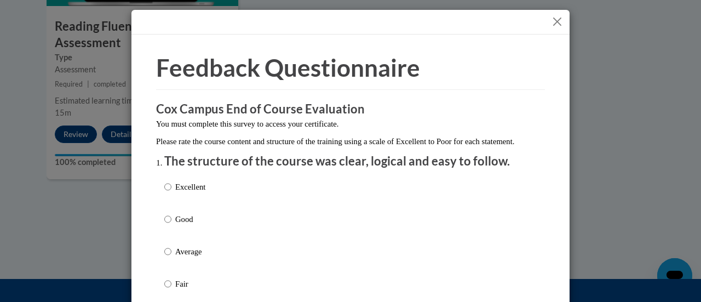
click at [551, 18] on button "Close" at bounding box center [557, 22] width 14 height 14
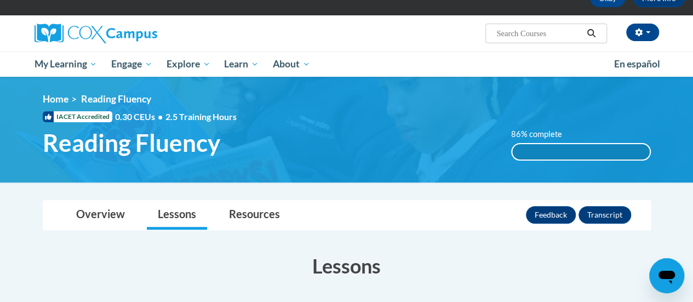
scroll to position [0, 0]
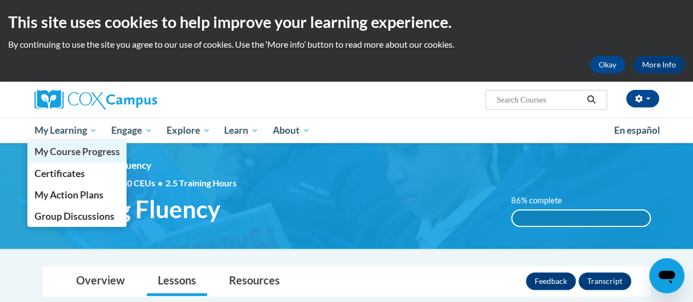
click at [72, 142] on link "My Course Progress" at bounding box center [77, 151] width 100 height 21
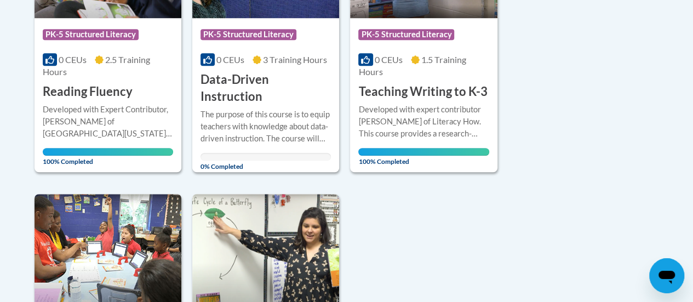
scroll to position [369, 0]
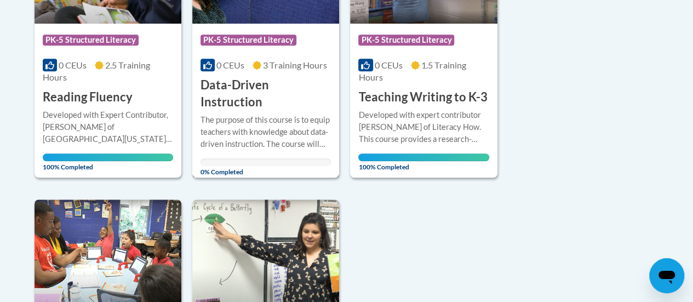
click at [269, 114] on div "The purpose of this course is to equip teachers with knowledge about data-drive…" at bounding box center [265, 132] width 130 height 36
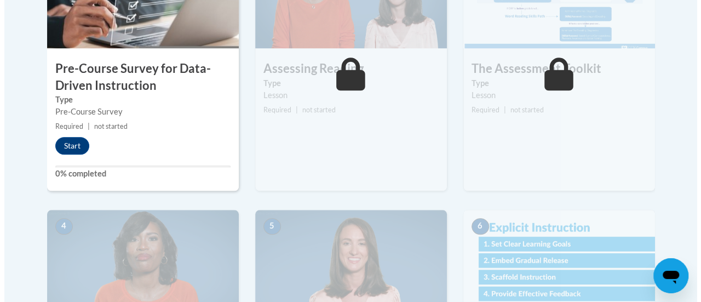
scroll to position [431, 0]
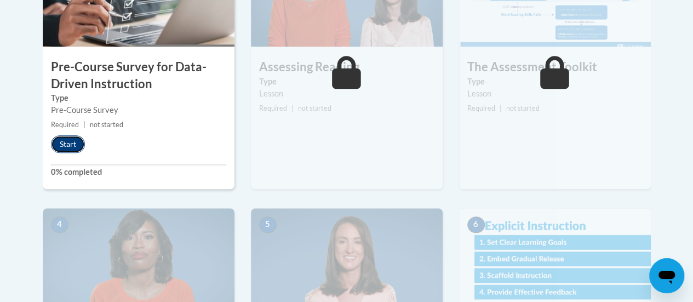
click at [68, 148] on button "Start" at bounding box center [68, 144] width 34 height 18
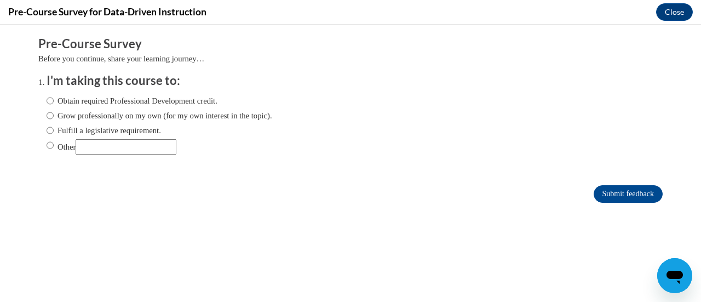
scroll to position [0, 0]
click at [174, 102] on label "Obtain required Professional Development credit." at bounding box center [132, 101] width 171 height 12
click at [54, 102] on input "Obtain required Professional Development credit." at bounding box center [50, 101] width 7 height 12
radio input "true"
click at [624, 195] on input "Submit feedback" at bounding box center [628, 194] width 69 height 18
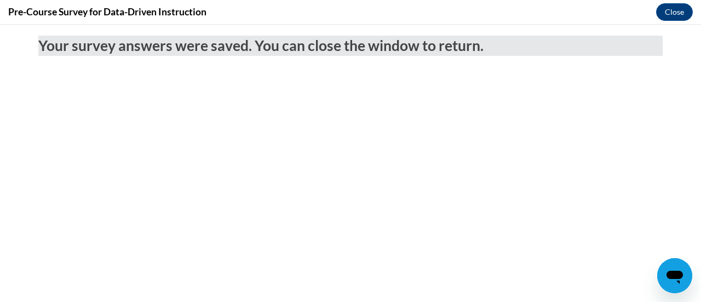
click at [68, 148] on body "Your survey answers were saved. You can close the window to return." at bounding box center [350, 163] width 701 height 277
click at [670, 11] on button "Close" at bounding box center [674, 12] width 37 height 18
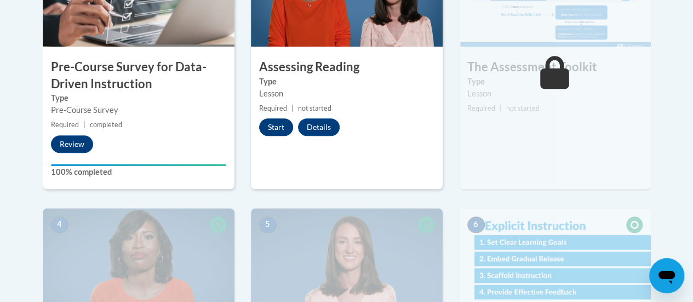
click at [274, 128] on button "Start" at bounding box center [276, 127] width 34 height 18
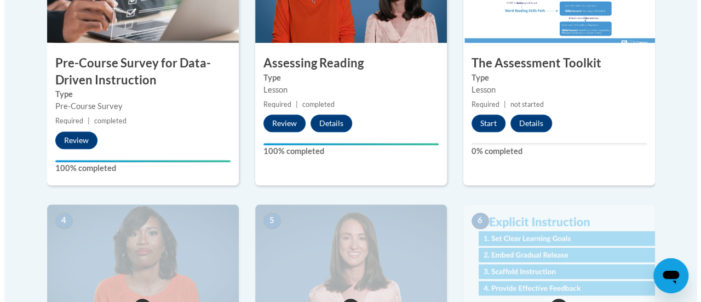
scroll to position [441, 0]
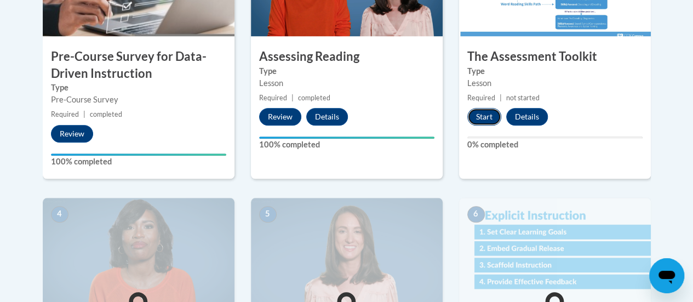
click at [482, 124] on button "Start" at bounding box center [484, 117] width 34 height 18
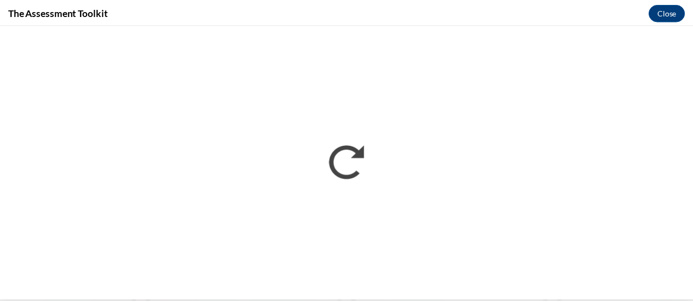
scroll to position [0, 0]
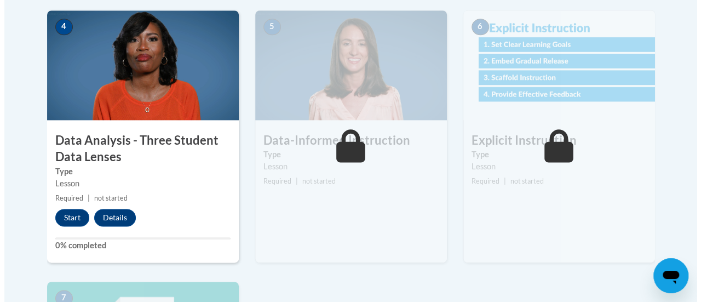
scroll to position [657, 0]
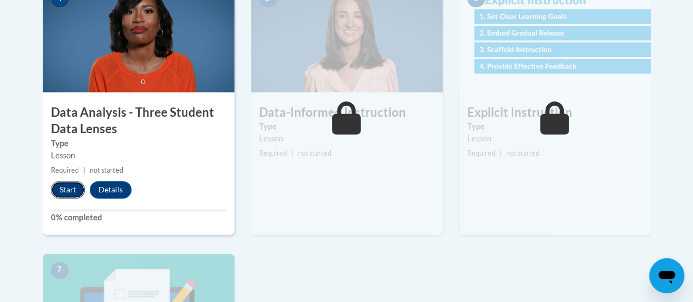
click at [52, 192] on button "Start" at bounding box center [68, 190] width 34 height 18
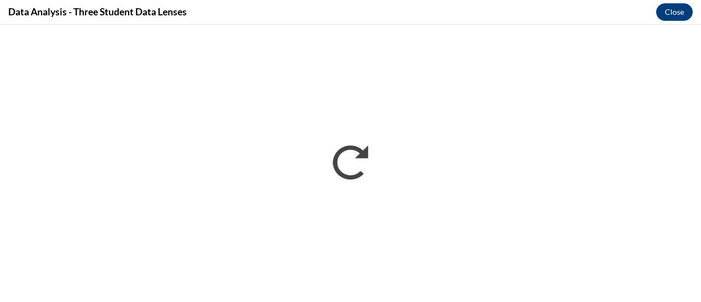
scroll to position [0, 0]
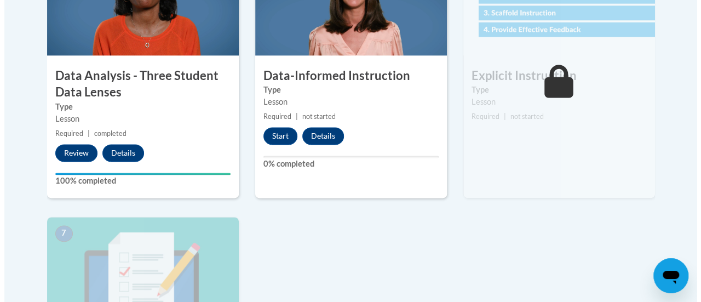
scroll to position [697, 0]
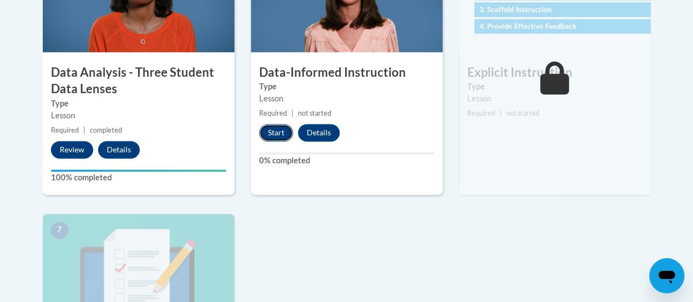
click at [272, 140] on button "Start" at bounding box center [276, 133] width 34 height 18
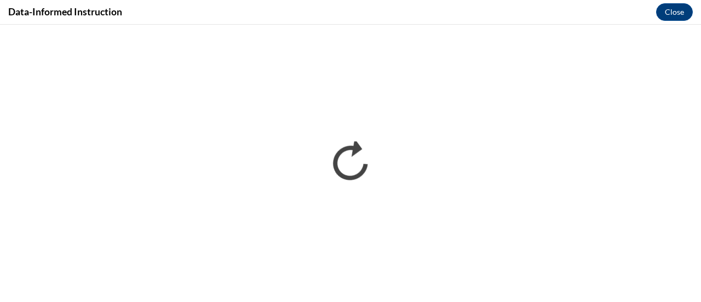
scroll to position [0, 0]
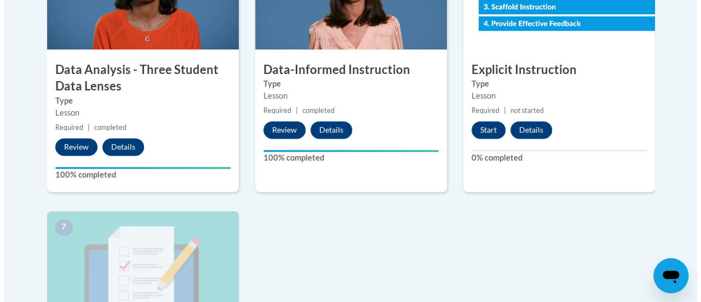
scroll to position [697, 0]
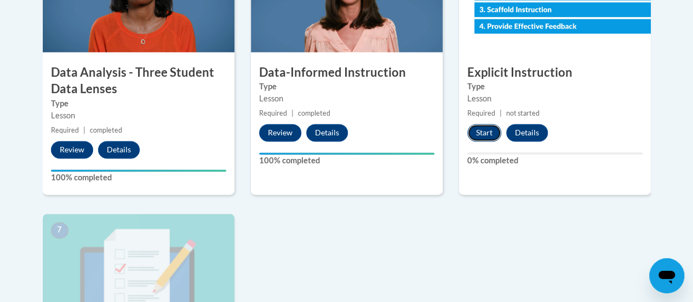
click at [484, 132] on button "Start" at bounding box center [484, 133] width 34 height 18
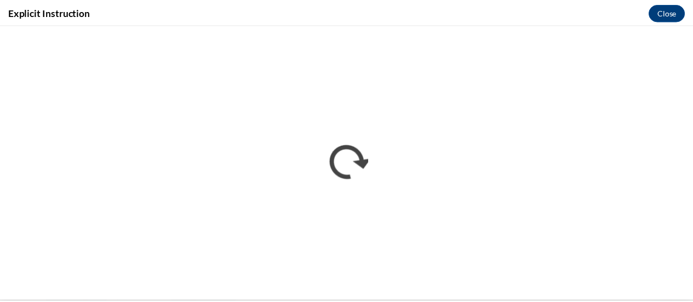
scroll to position [0, 0]
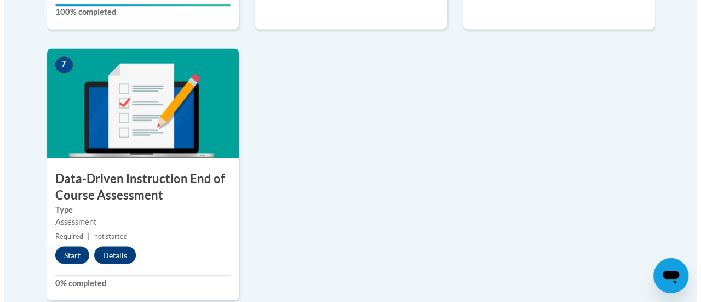
scroll to position [896, 0]
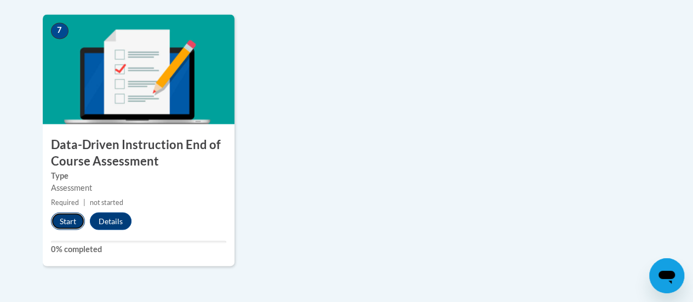
click at [65, 221] on button "Start" at bounding box center [68, 221] width 34 height 18
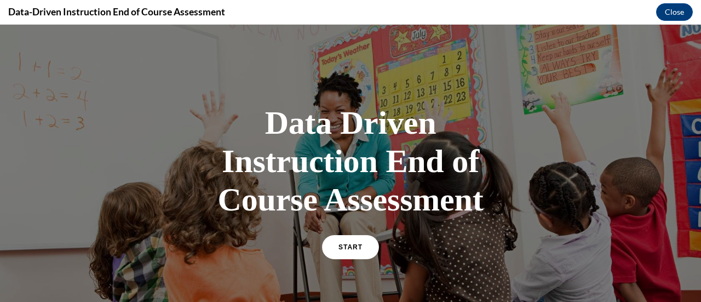
scroll to position [0, 0]
click at [343, 237] on link "START" at bounding box center [350, 246] width 60 height 25
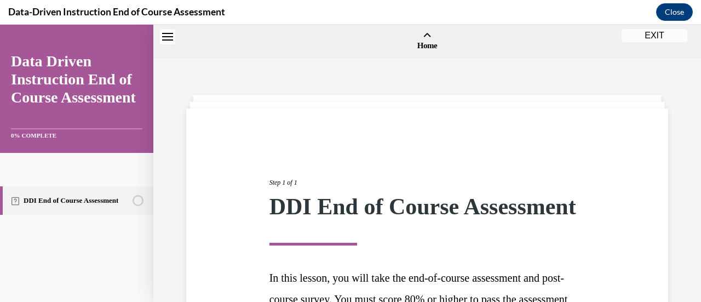
scroll to position [34, 0]
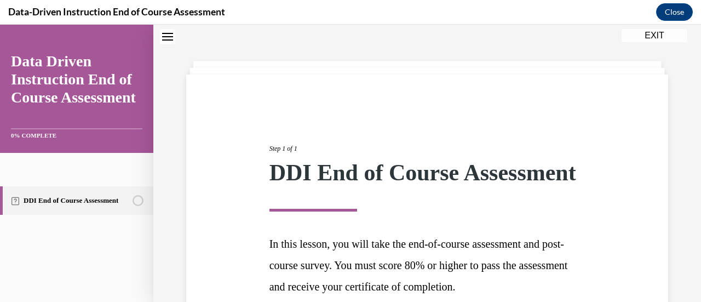
click at [347, 253] on div "Step 1 of 1 DDI End of Course Assessment In this lesson, you will take the end-…" at bounding box center [427, 229] width 332 height 222
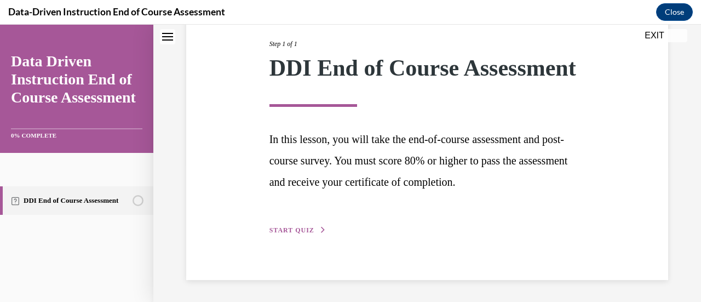
scroll to position [161, 0]
click at [311, 236] on div "Step 1 of 1 DDI End of Course Assessment In this lesson, you will take the end-…" at bounding box center [427, 125] width 332 height 222
click at [299, 231] on span "START QUIZ" at bounding box center [291, 230] width 45 height 8
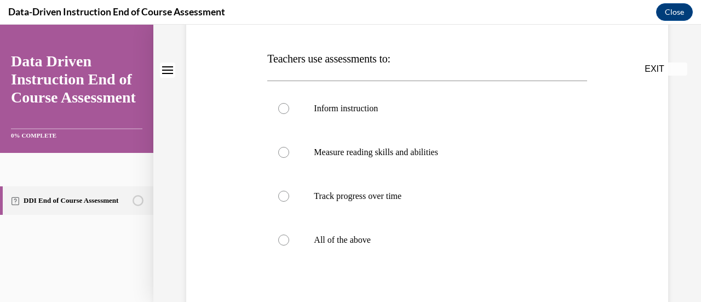
scroll to position [0, 0]
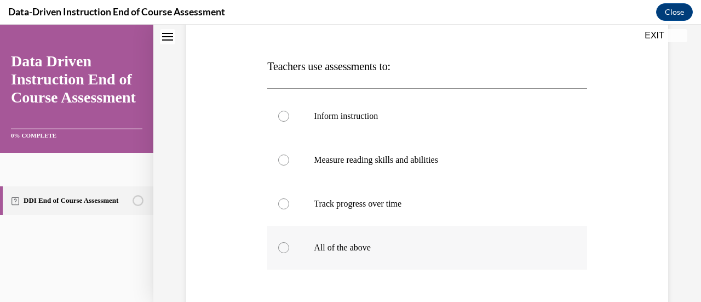
click at [372, 253] on label "All of the above" at bounding box center [426, 248] width 319 height 44
click at [289, 253] on input "All of the above" at bounding box center [283, 247] width 11 height 11
radio input "true"
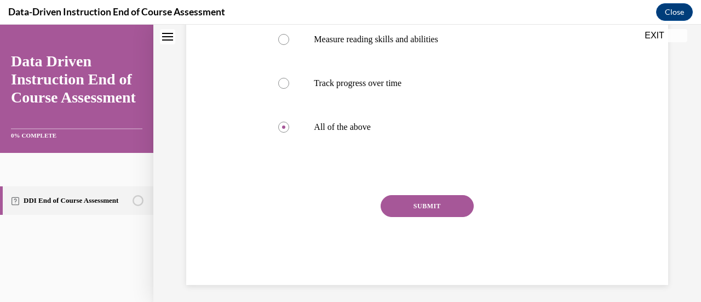
click at [430, 214] on button "SUBMIT" at bounding box center [427, 206] width 93 height 22
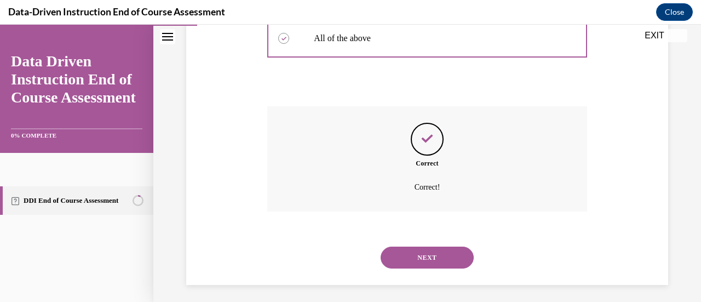
scroll to position [367, 0]
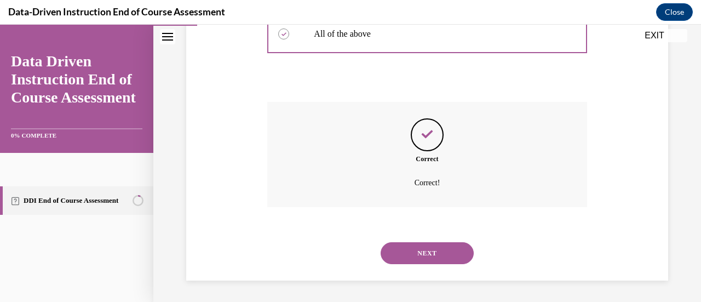
click at [418, 260] on button "NEXT" at bounding box center [427, 253] width 93 height 22
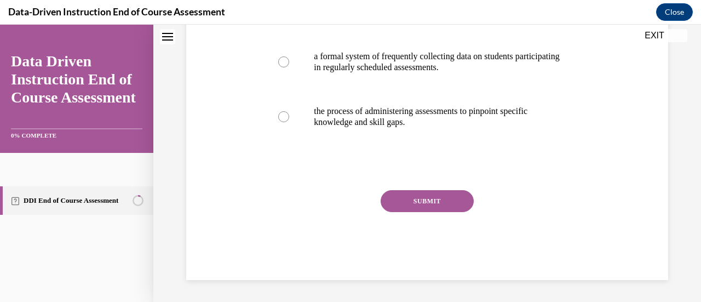
scroll to position [0, 0]
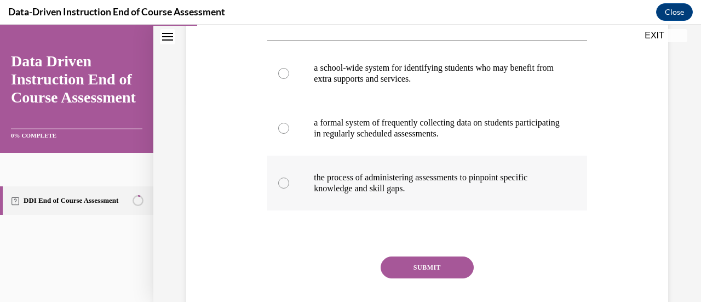
click at [290, 178] on label "the process of administering assessments to pinpoint specific knowledge and ski…" at bounding box center [426, 183] width 319 height 55
click at [289, 178] on input "the process of administering assessments to pinpoint specific knowledge and ski…" at bounding box center [283, 182] width 11 height 11
radio input "true"
click at [397, 274] on button "SUBMIT" at bounding box center [427, 267] width 93 height 22
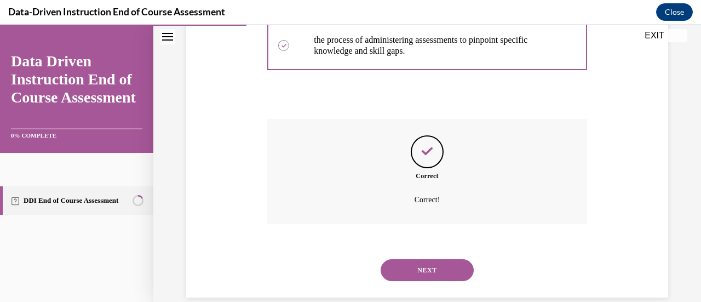
scroll to position [356, 0]
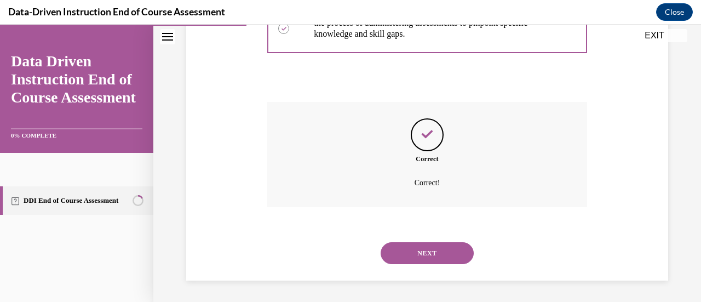
click at [398, 261] on button "NEXT" at bounding box center [427, 253] width 93 height 22
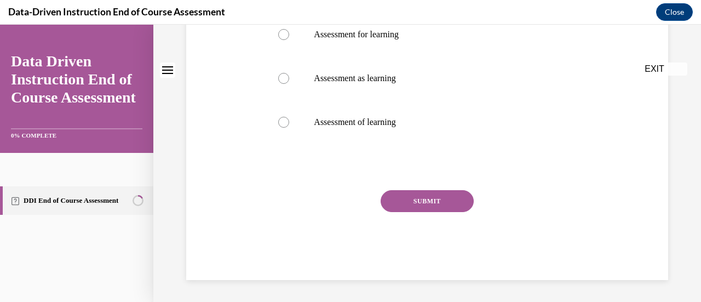
scroll to position [0, 0]
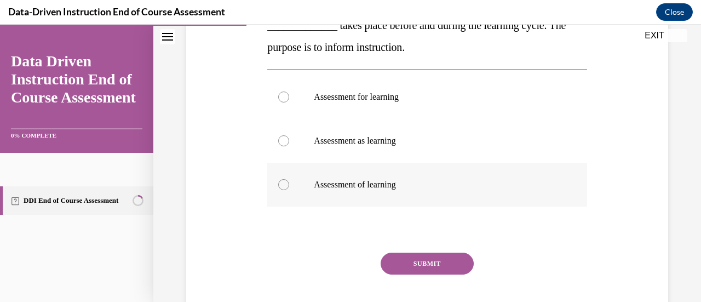
click at [320, 193] on label "Assessment of learning" at bounding box center [426, 185] width 319 height 44
click at [289, 190] on input "Assessment of learning" at bounding box center [283, 184] width 11 height 11
radio input "true"
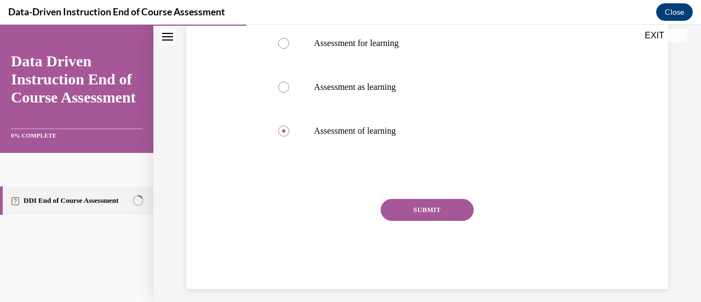
click at [383, 267] on div "SUBMIT NEXT" at bounding box center [426, 244] width 319 height 90
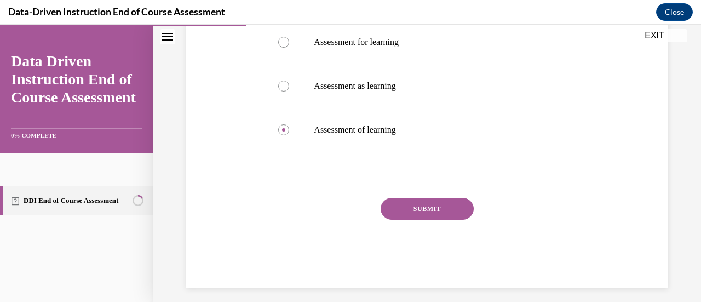
click at [394, 217] on button "SUBMIT" at bounding box center [427, 209] width 93 height 22
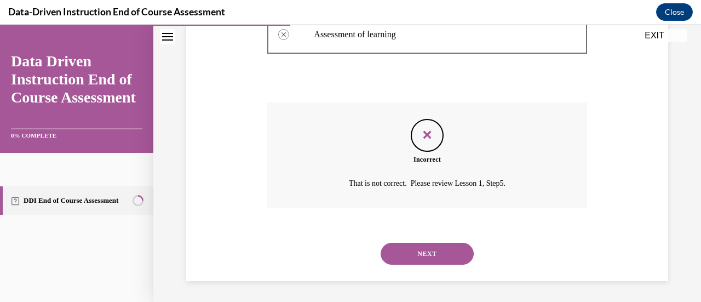
scroll to position [386, 0]
click at [390, 254] on button "NEXT" at bounding box center [427, 253] width 93 height 22
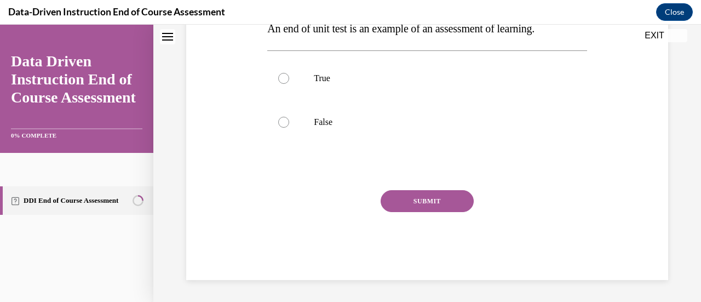
scroll to position [0, 0]
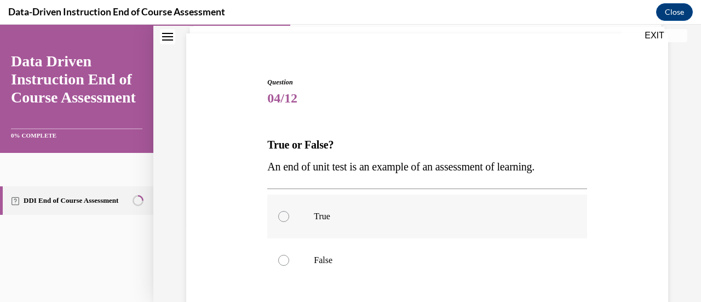
click at [292, 208] on label "True" at bounding box center [426, 216] width 319 height 44
click at [289, 211] on input "True" at bounding box center [283, 216] width 11 height 11
radio input "true"
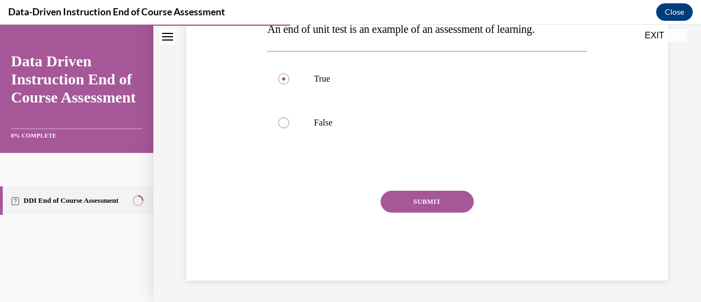
click at [399, 208] on button "SUBMIT" at bounding box center [427, 202] width 93 height 22
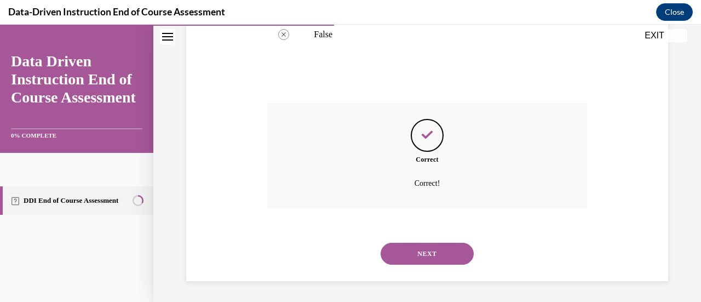
scroll to position [301, 0]
click at [406, 257] on button "NEXT" at bounding box center [427, 253] width 93 height 22
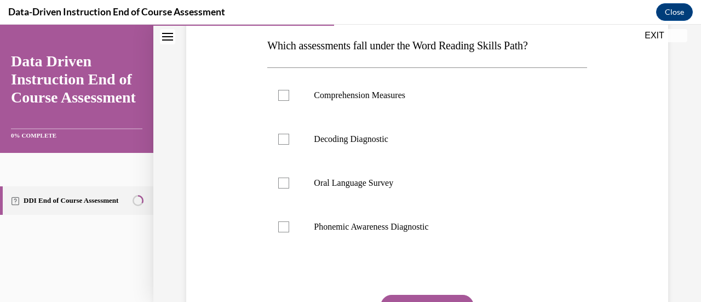
scroll to position [178, 0]
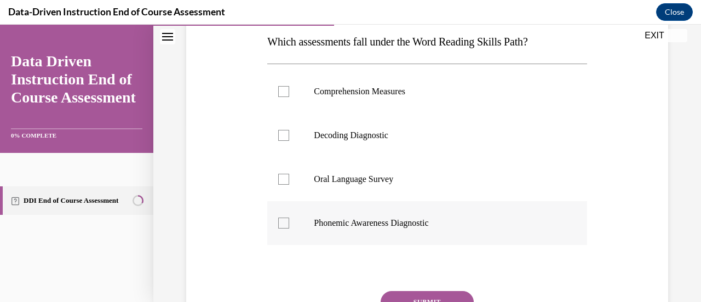
click at [322, 228] on label "Phonemic Awareness Diagnostic" at bounding box center [426, 223] width 319 height 44
click at [289, 228] on input "Phonemic Awareness Diagnostic" at bounding box center [283, 222] width 11 height 11
checkbox input "true"
click at [311, 133] on label "Decoding Diagnostic" at bounding box center [426, 135] width 319 height 44
click at [289, 133] on input "Decoding Diagnostic" at bounding box center [283, 135] width 11 height 11
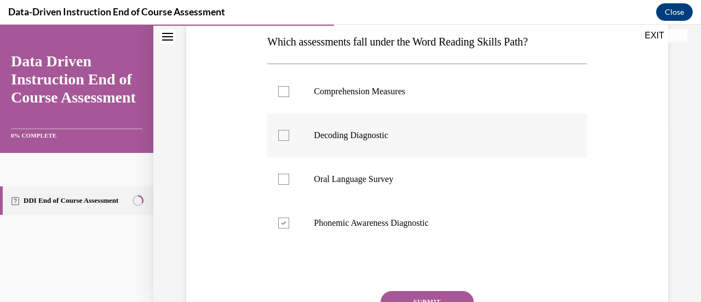
checkbox input "true"
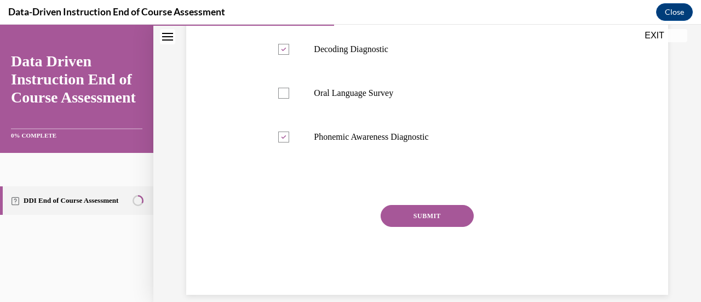
click at [394, 221] on button "SUBMIT" at bounding box center [427, 216] width 93 height 22
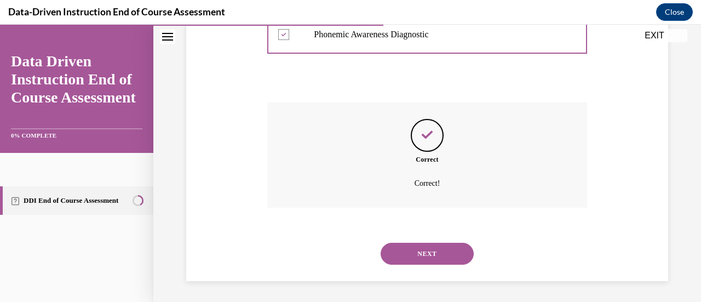
scroll to position [367, 0]
click at [393, 260] on button "NEXT" at bounding box center [427, 253] width 93 height 22
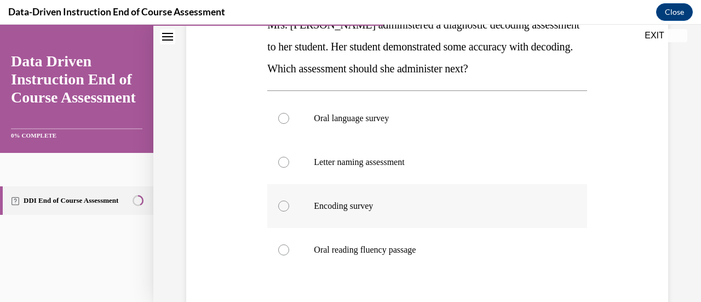
click at [309, 217] on label "Encoding survey" at bounding box center [426, 206] width 319 height 44
click at [289, 211] on input "Encoding survey" at bounding box center [283, 205] width 11 height 11
radio input "true"
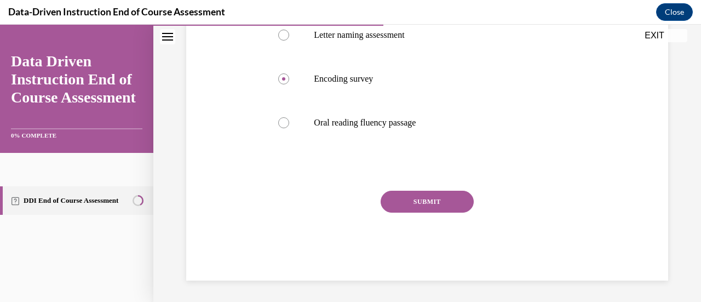
click at [389, 210] on button "SUBMIT" at bounding box center [427, 202] width 93 height 22
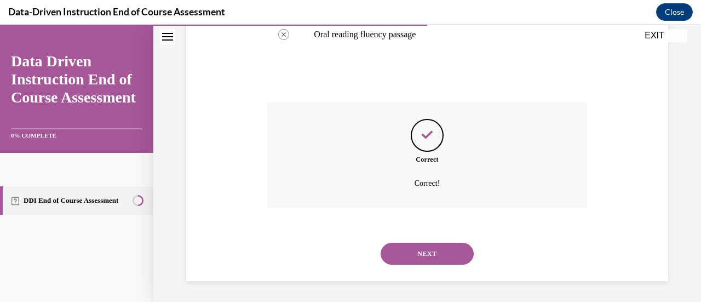
scroll to position [411, 0]
click at [395, 250] on button "NEXT" at bounding box center [427, 253] width 93 height 22
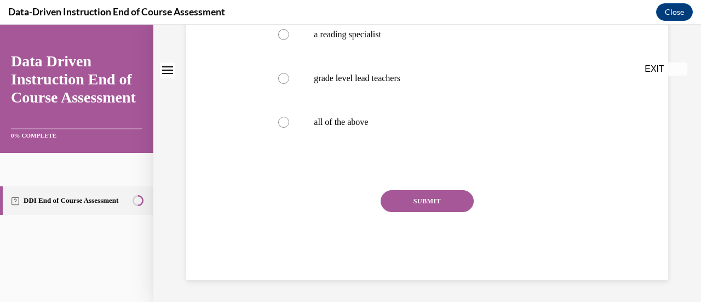
scroll to position [0, 0]
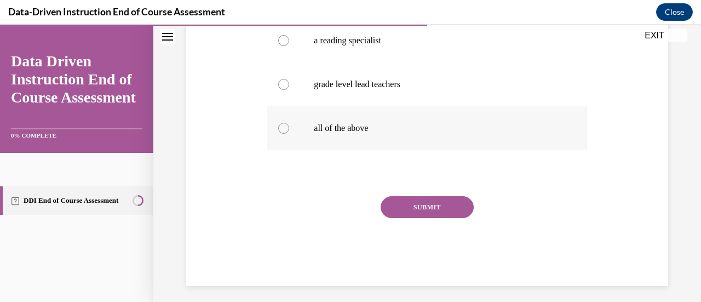
click at [328, 135] on label "all of the above" at bounding box center [426, 128] width 319 height 44
click at [289, 134] on input "all of the above" at bounding box center [283, 128] width 11 height 11
radio input "true"
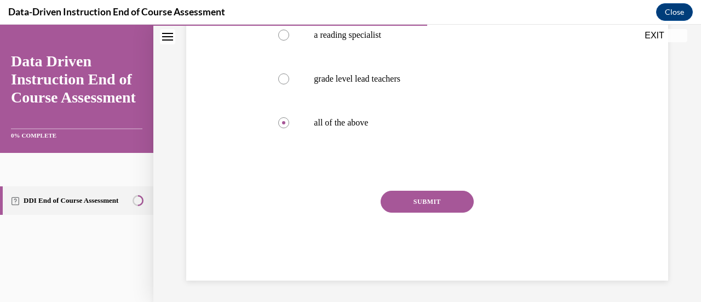
click at [411, 209] on button "SUBMIT" at bounding box center [427, 202] width 93 height 22
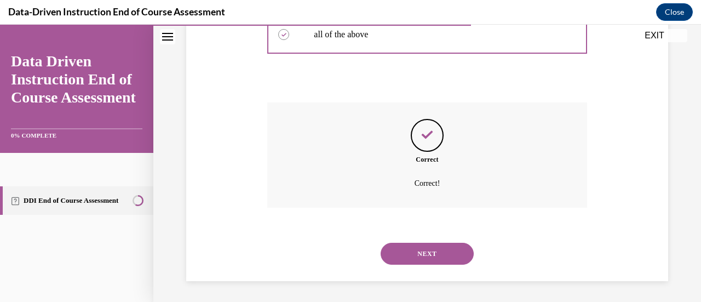
scroll to position [367, 0]
click at [402, 251] on button "NEXT" at bounding box center [427, 253] width 93 height 22
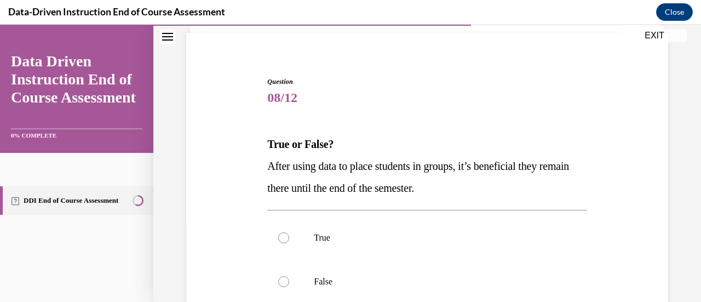
scroll to position [153, 0]
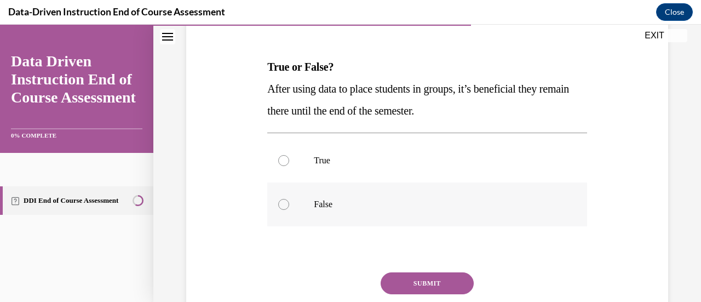
click at [316, 203] on p "False" at bounding box center [436, 204] width 245 height 11
click at [289, 203] on input "False" at bounding box center [283, 204] width 11 height 11
radio input "true"
click at [408, 283] on button "SUBMIT" at bounding box center [427, 283] width 93 height 22
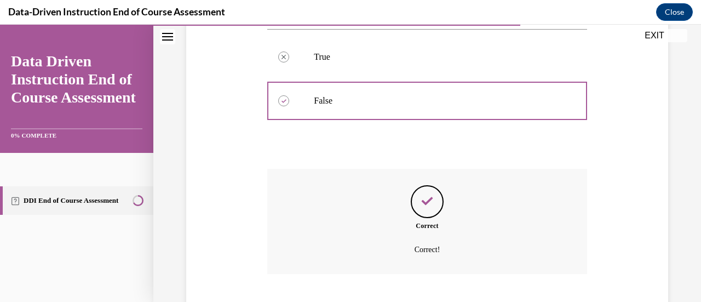
scroll to position [323, 0]
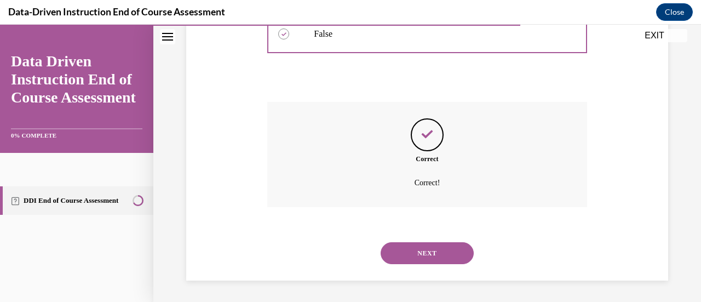
click at [395, 262] on button "NEXT" at bounding box center [427, 253] width 93 height 22
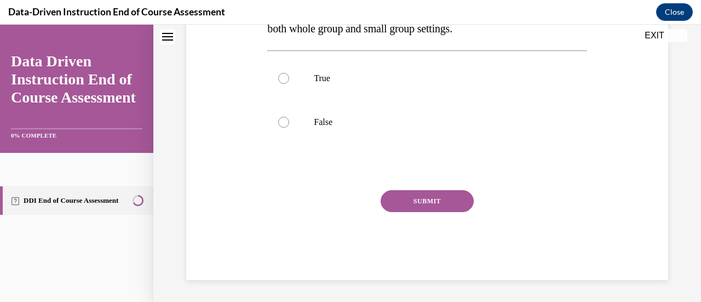
scroll to position [0, 0]
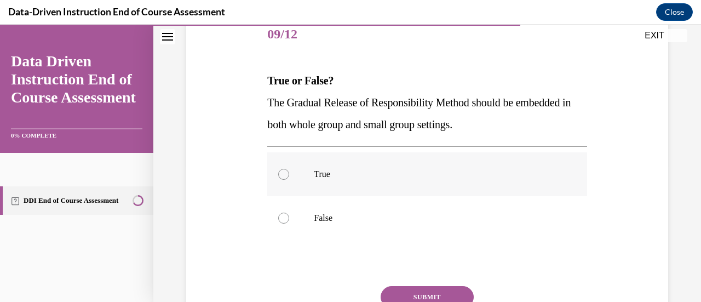
click at [319, 177] on p "True" at bounding box center [436, 174] width 245 height 11
click at [289, 177] on input "True" at bounding box center [283, 174] width 11 height 11
radio input "true"
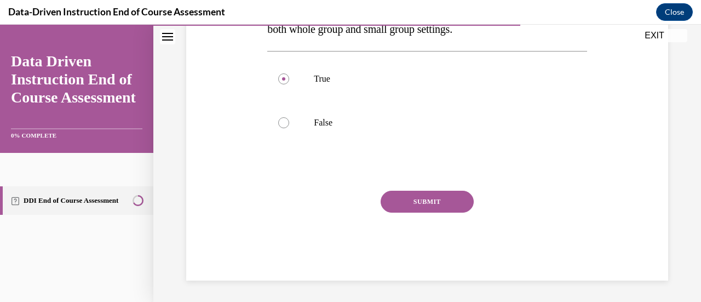
click at [421, 222] on div "SUBMIT" at bounding box center [426, 218] width 319 height 55
click at [409, 208] on button "SUBMIT" at bounding box center [427, 202] width 93 height 22
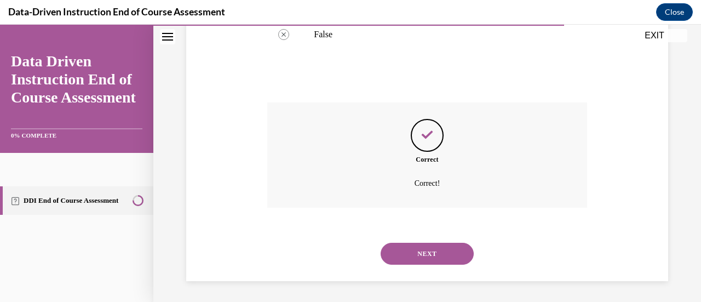
scroll to position [323, 0]
click at [400, 260] on button "NEXT" at bounding box center [427, 253] width 93 height 22
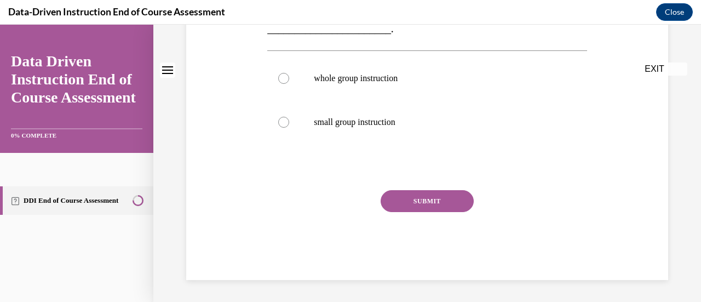
scroll to position [0, 0]
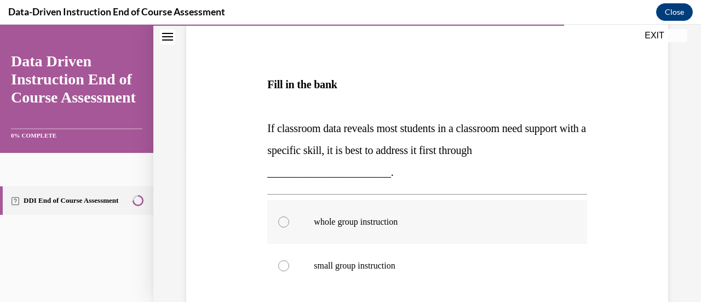
click at [308, 231] on label "whole group instruction" at bounding box center [426, 222] width 319 height 44
click at [289, 227] on input "whole group instruction" at bounding box center [283, 221] width 11 height 11
radio input "true"
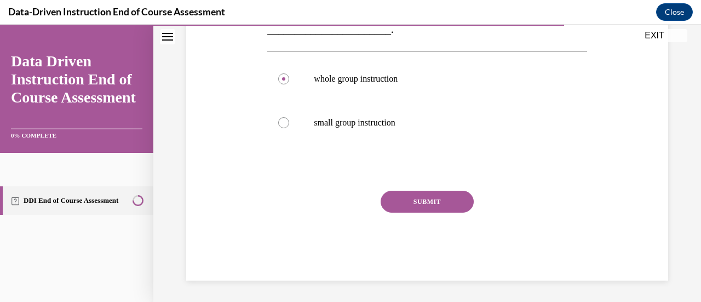
click at [387, 205] on button "SUBMIT" at bounding box center [427, 202] width 93 height 22
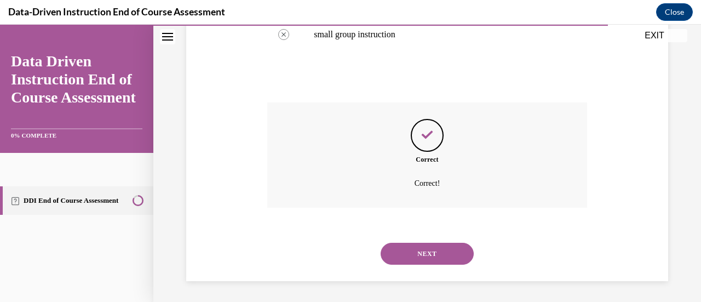
scroll to position [386, 0]
click at [400, 251] on button "NEXT" at bounding box center [427, 253] width 93 height 22
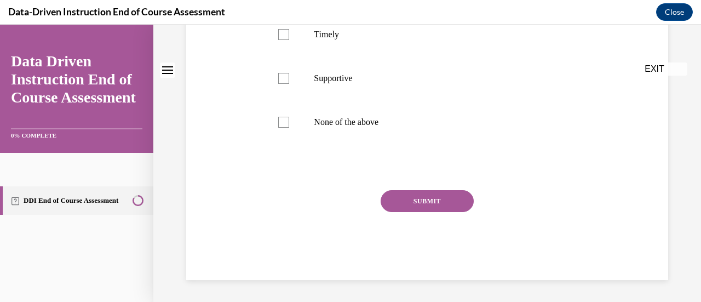
scroll to position [0, 0]
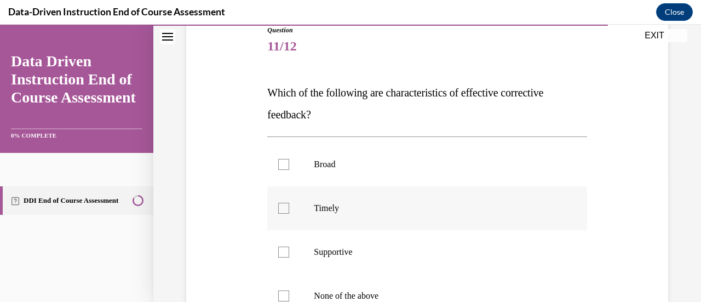
click at [302, 202] on label "Timely" at bounding box center [426, 208] width 319 height 44
click at [289, 203] on input "Timely" at bounding box center [283, 208] width 11 height 11
checkbox input "true"
click at [325, 263] on label "Supportive" at bounding box center [426, 252] width 319 height 44
click at [289, 257] on input "Supportive" at bounding box center [283, 251] width 11 height 11
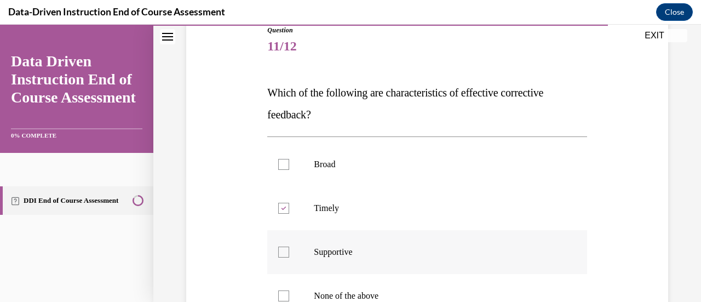
checkbox input "true"
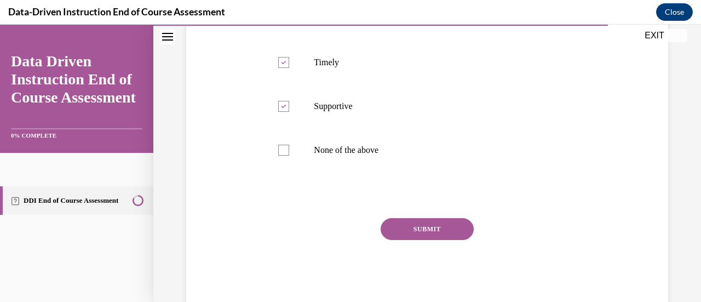
click at [393, 232] on button "SUBMIT" at bounding box center [427, 229] width 93 height 22
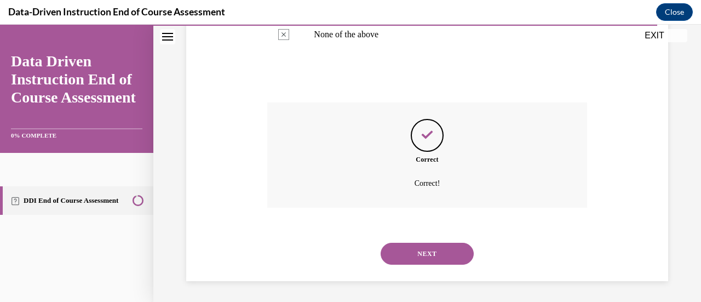
scroll to position [389, 0]
click at [417, 255] on button "NEXT" at bounding box center [427, 253] width 93 height 22
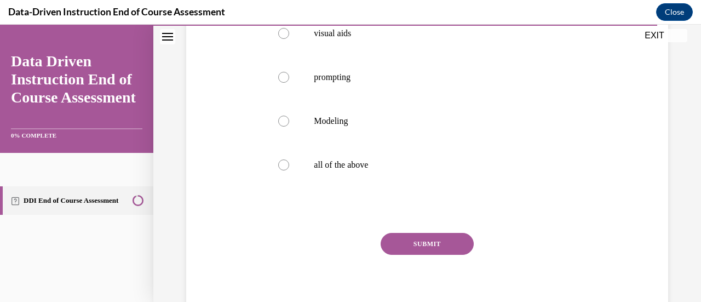
scroll to position [322, 0]
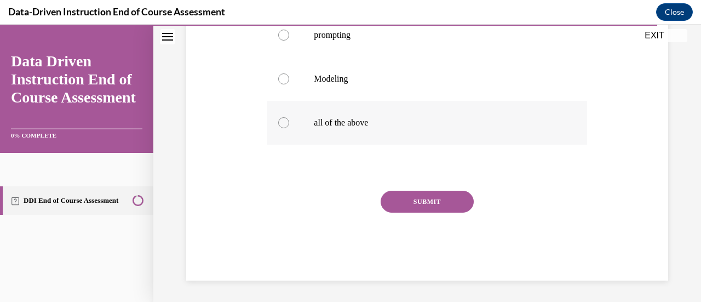
click at [302, 129] on label "all of the above" at bounding box center [426, 123] width 319 height 44
click at [289, 128] on input "all of the above" at bounding box center [283, 122] width 11 height 11
radio input "true"
click at [408, 209] on button "SUBMIT" at bounding box center [427, 202] width 93 height 22
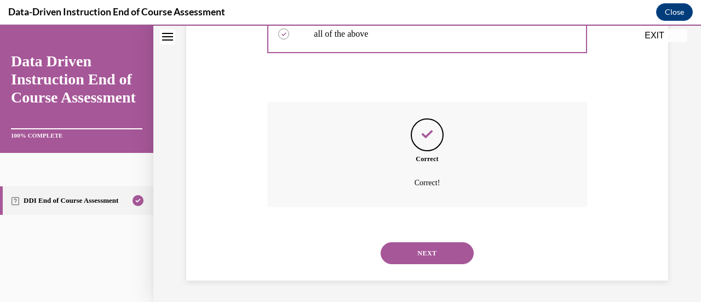
click at [423, 261] on button "NEXT" at bounding box center [427, 253] width 93 height 22
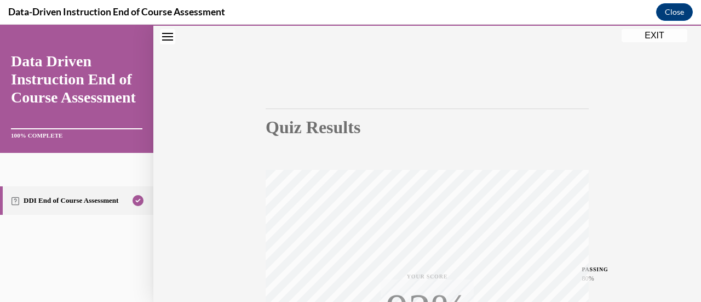
scroll to position [36, 0]
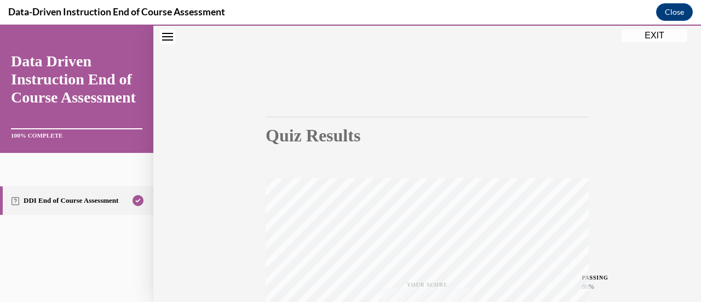
click at [633, 45] on div "Quiz Results PASSING 80% Your score 92% Passed PASSING 80% Your score Your scor…" at bounding box center [427, 287] width 548 height 527
click at [654, 39] on button "EXIT" at bounding box center [655, 35] width 66 height 13
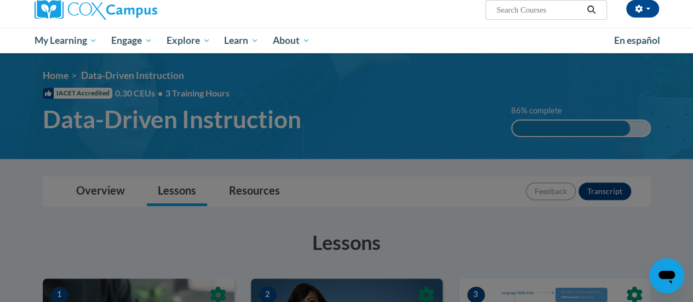
scroll to position [0, 0]
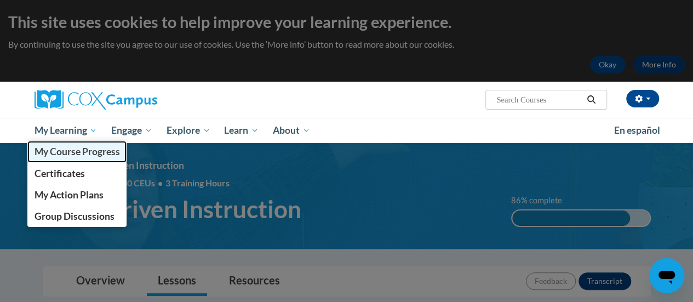
click at [73, 142] on link "My Course Progress" at bounding box center [77, 151] width 100 height 21
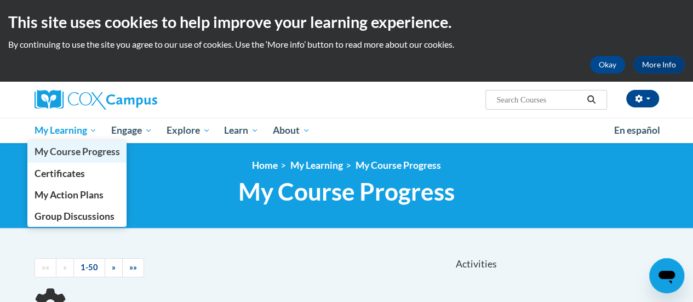
click at [81, 142] on link "My Course Progress" at bounding box center [77, 151] width 100 height 21
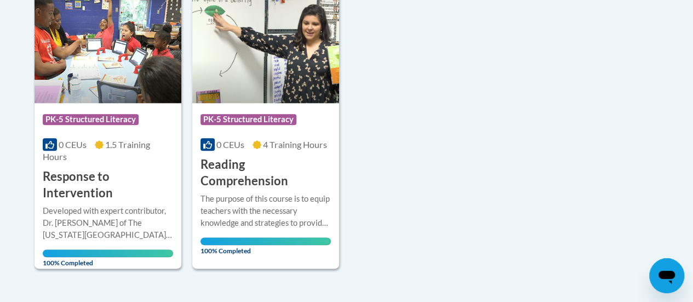
scroll to position [578, 0]
